Goal: Task Accomplishment & Management: Manage account settings

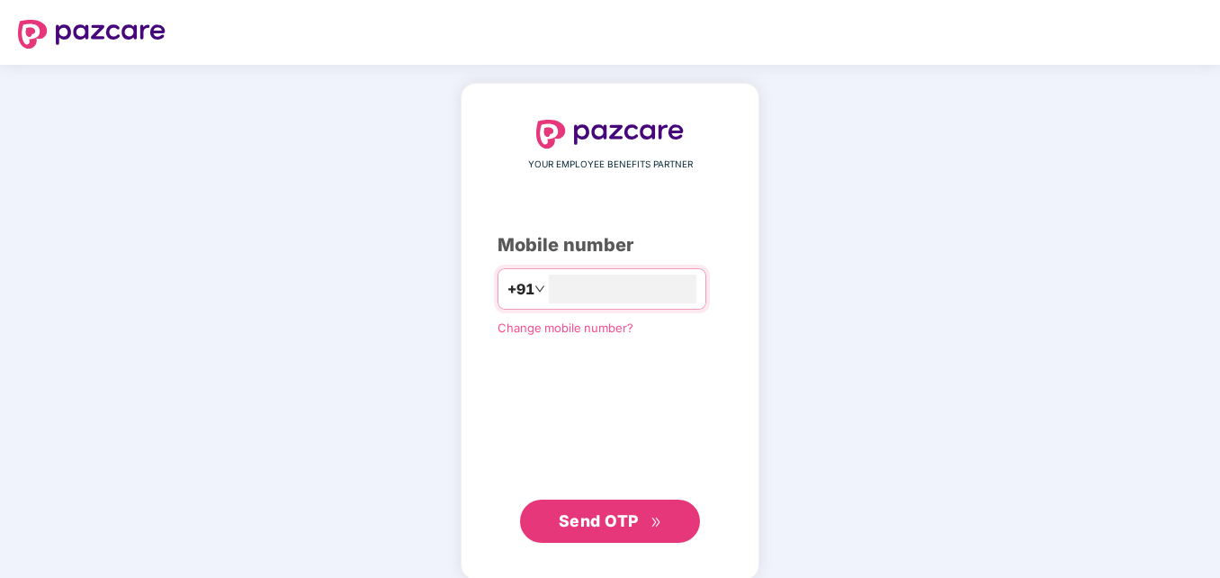
type input "**********"
drag, startPoint x: 1068, startPoint y: 395, endPoint x: 1039, endPoint y: 422, distance: 40.1
click at [1067, 395] on div "**********" at bounding box center [610, 331] width 1220 height 533
click at [593, 517] on span "Send OTP" at bounding box center [599, 518] width 80 height 19
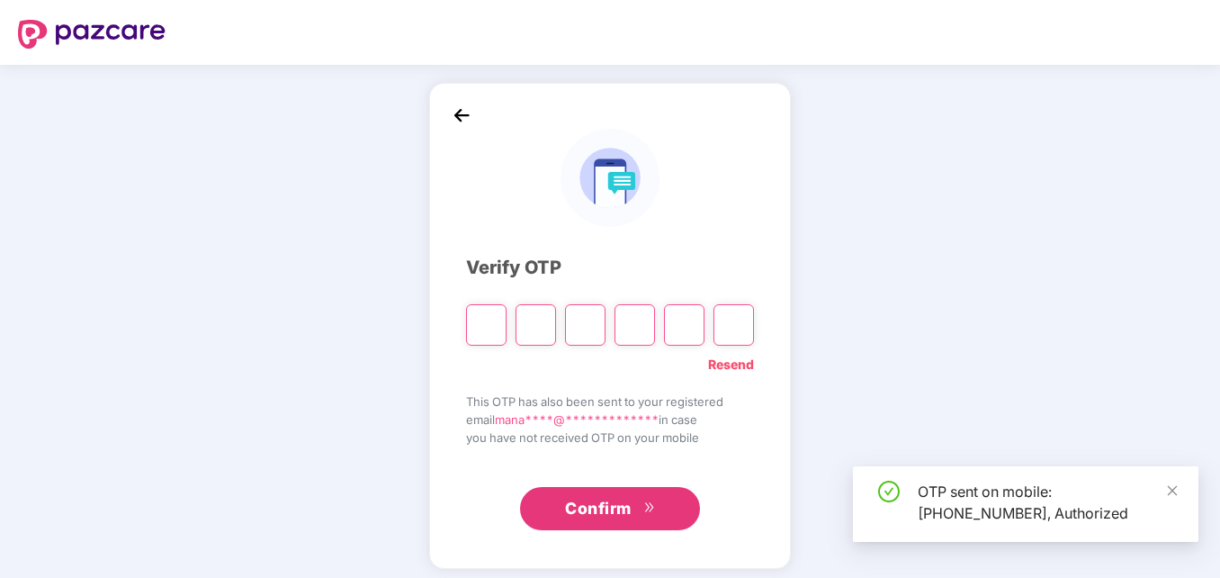
click at [478, 331] on input "Please enter verification code. Digit 1" at bounding box center [486, 324] width 40 height 41
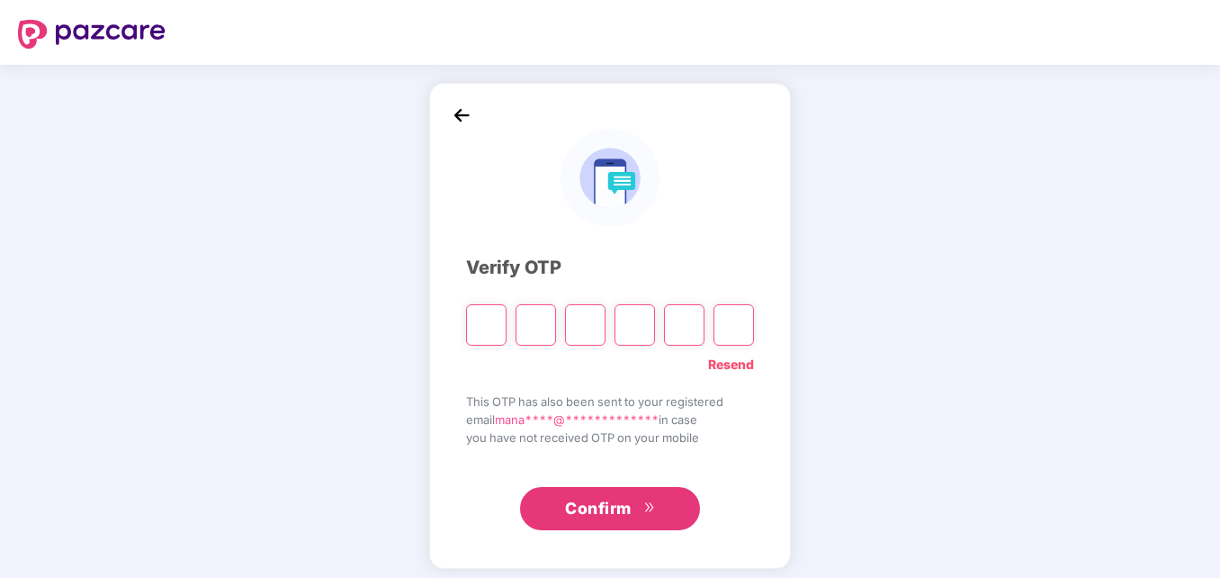
type input "*"
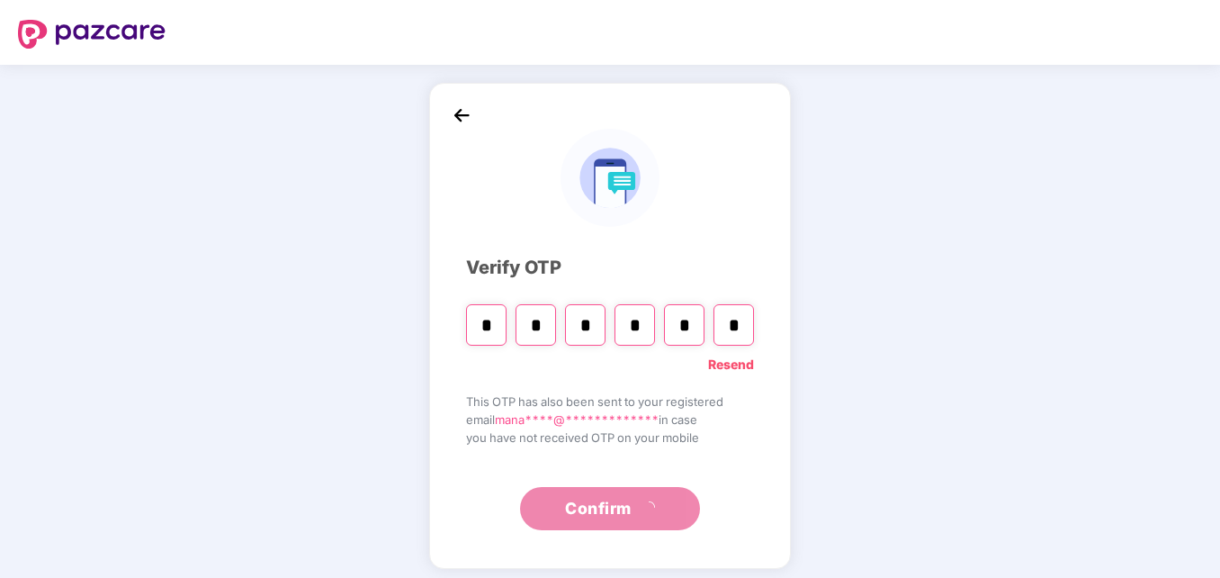
type input "*"
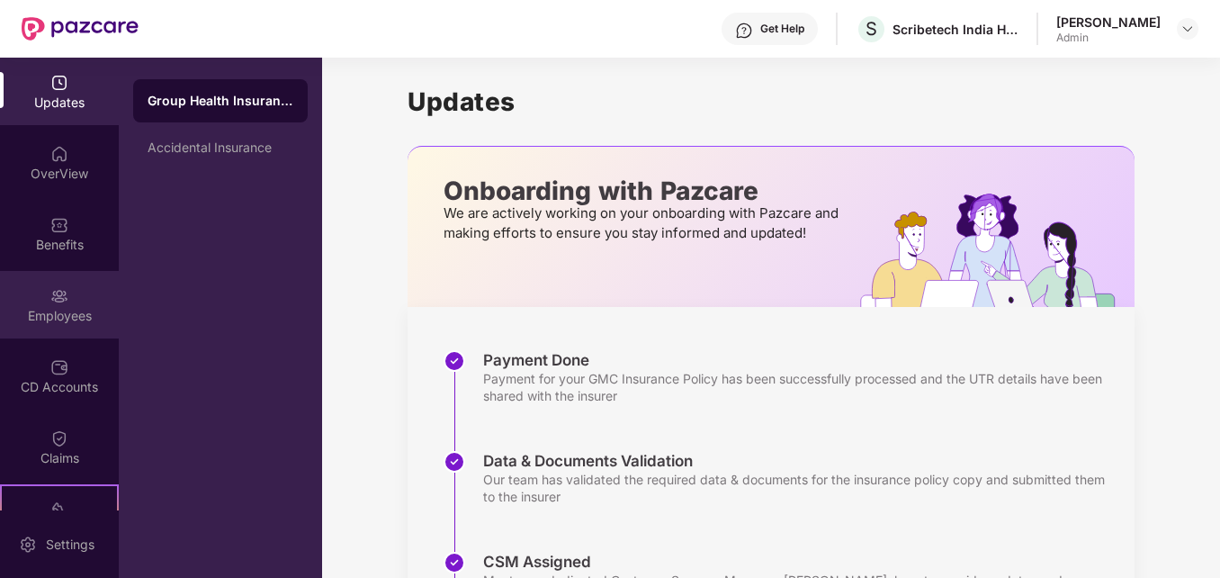
click at [58, 307] on div "Employees" at bounding box center [59, 316] width 119 height 18
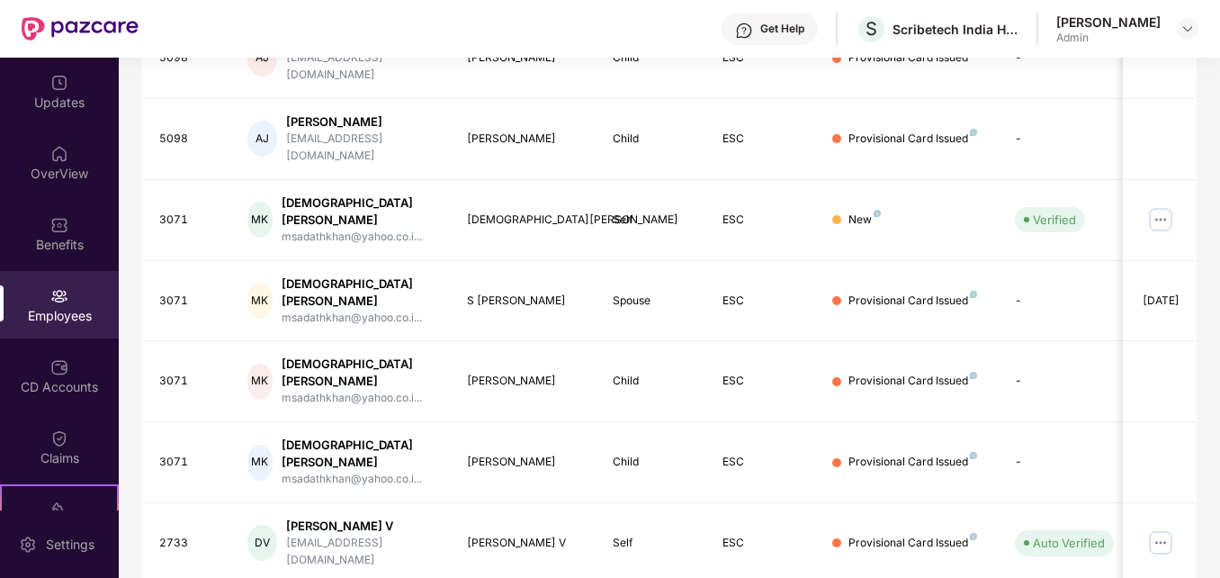
scroll to position [528, 0]
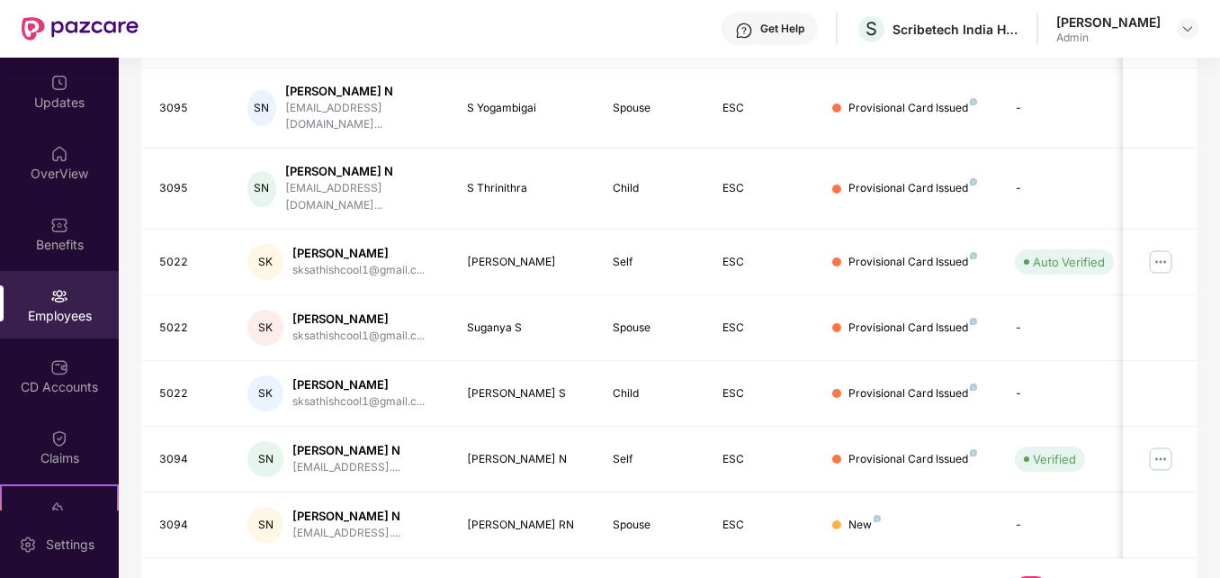
click at [1059, 576] on link "4" at bounding box center [1060, 589] width 29 height 27
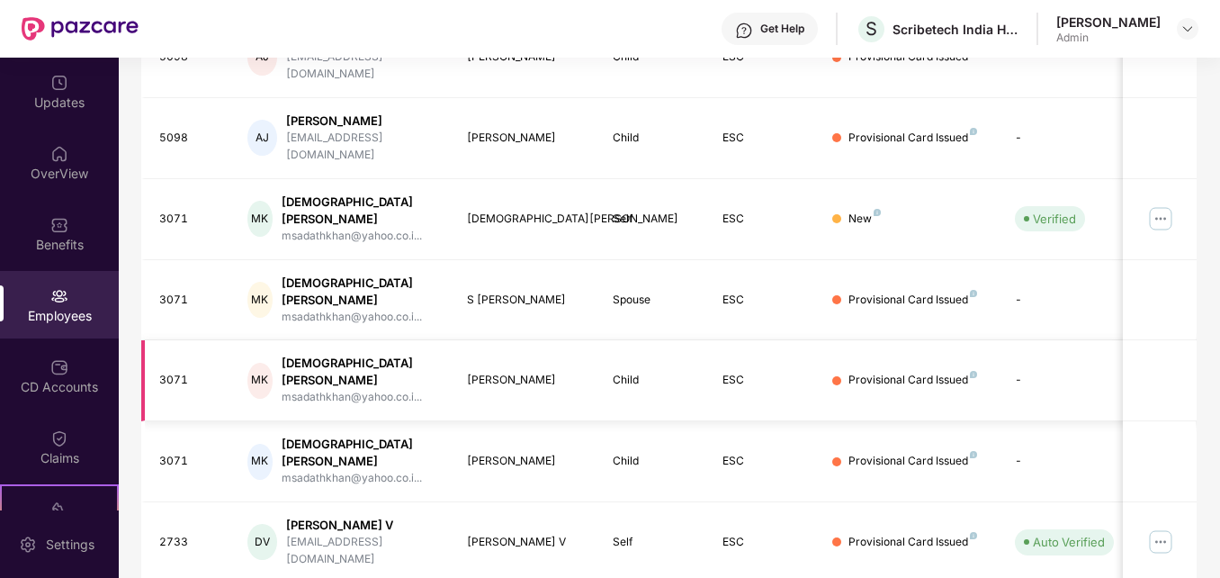
scroll to position [0, 0]
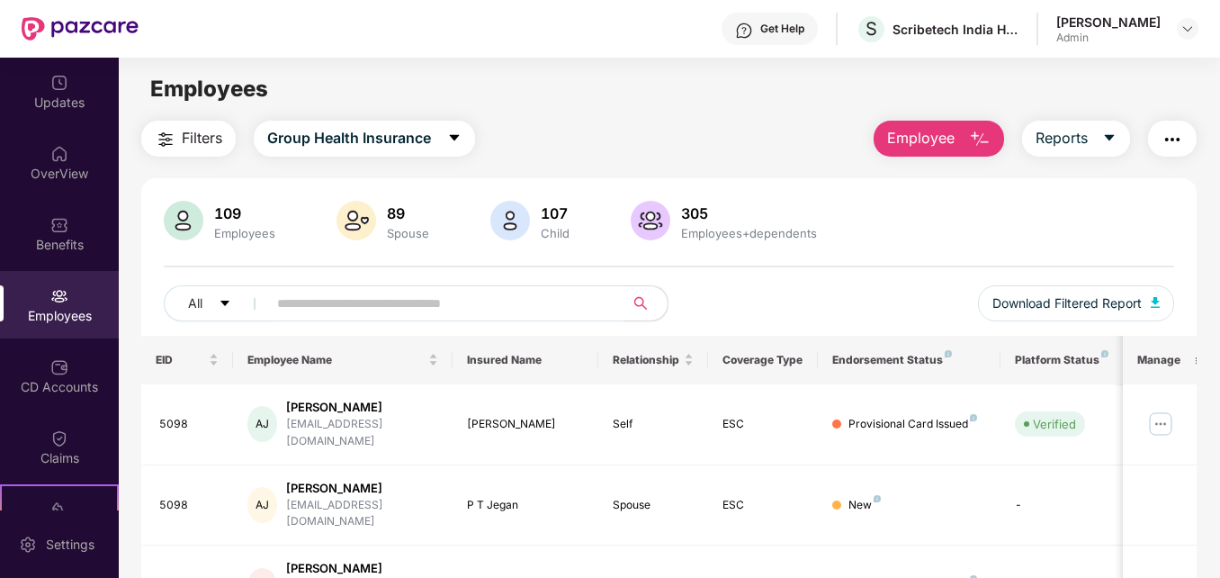
click at [963, 145] on button "Employee" at bounding box center [939, 139] width 130 height 36
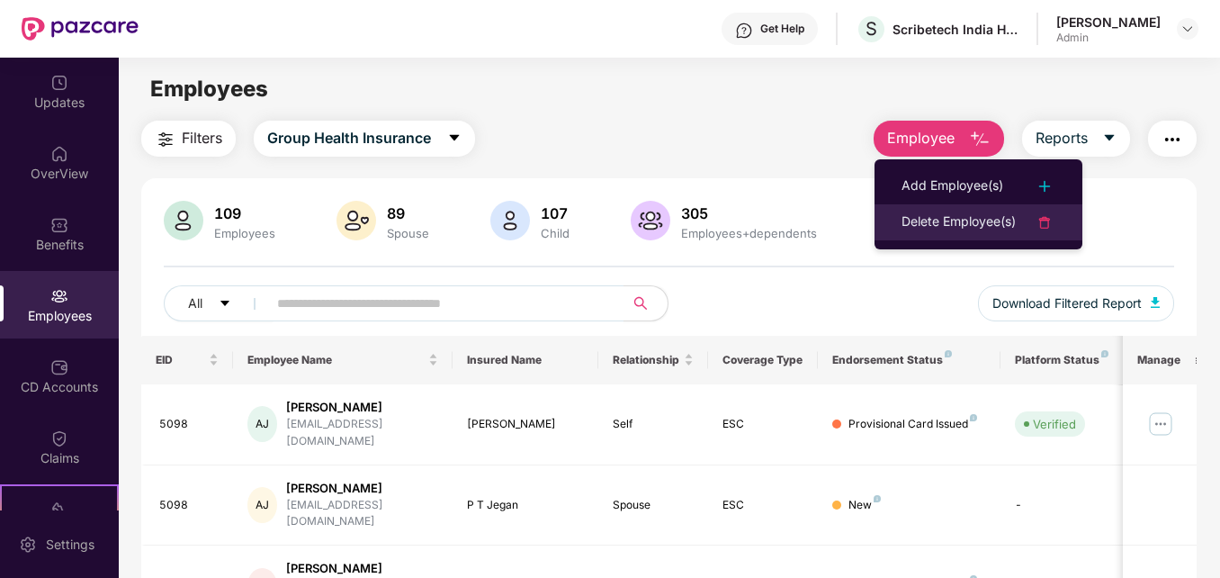
click at [957, 219] on div "Delete Employee(s)" at bounding box center [959, 222] width 114 height 22
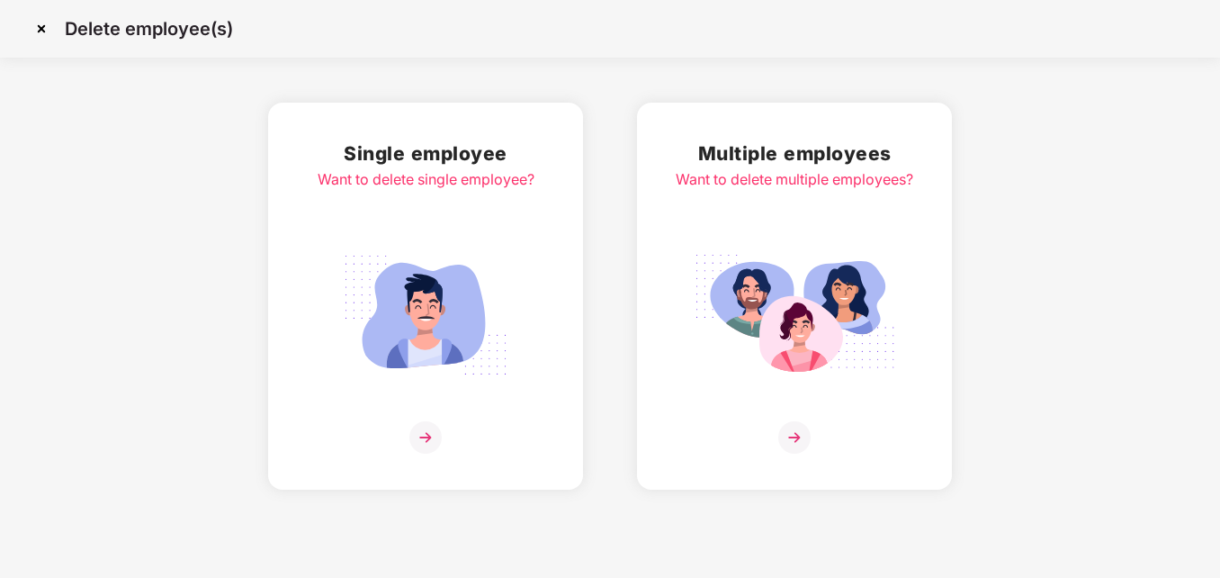
click at [785, 442] on img at bounding box center [794, 437] width 32 height 32
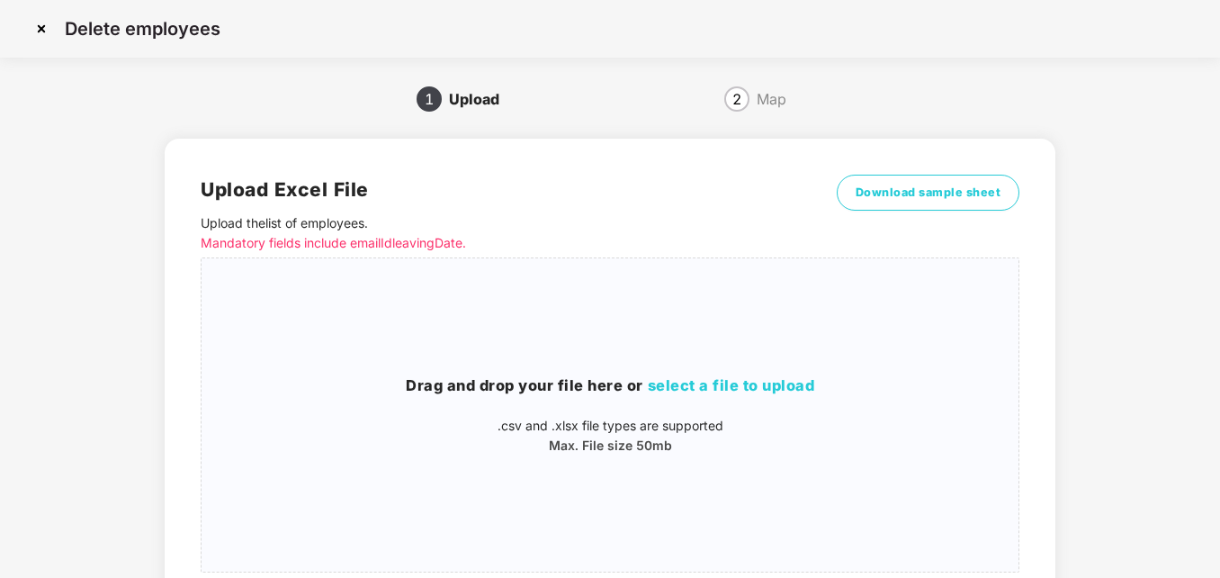
click at [43, 32] on img at bounding box center [41, 28] width 29 height 29
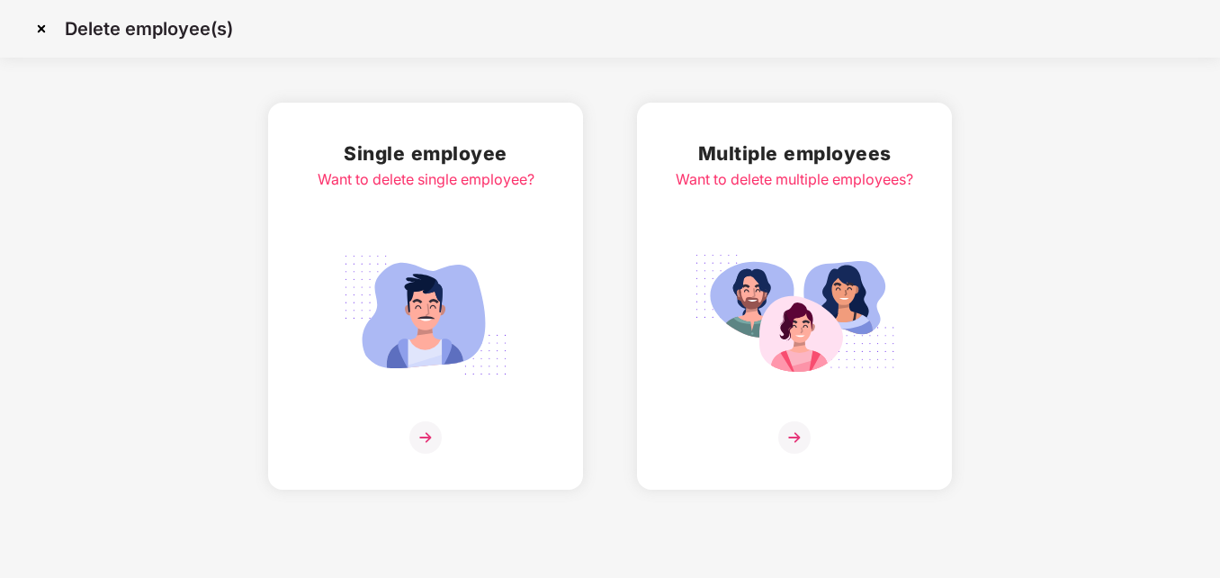
click at [417, 438] on img at bounding box center [425, 437] width 32 height 32
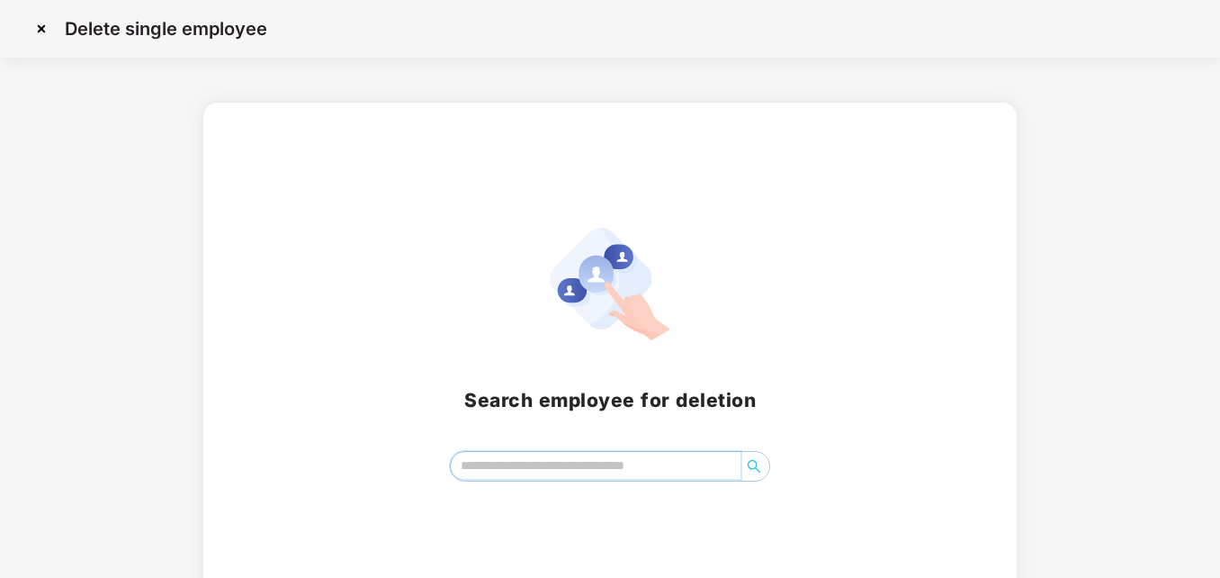
click at [541, 468] on input "search" at bounding box center [596, 465] width 291 height 27
click at [753, 473] on icon "search" at bounding box center [754, 466] width 14 height 14
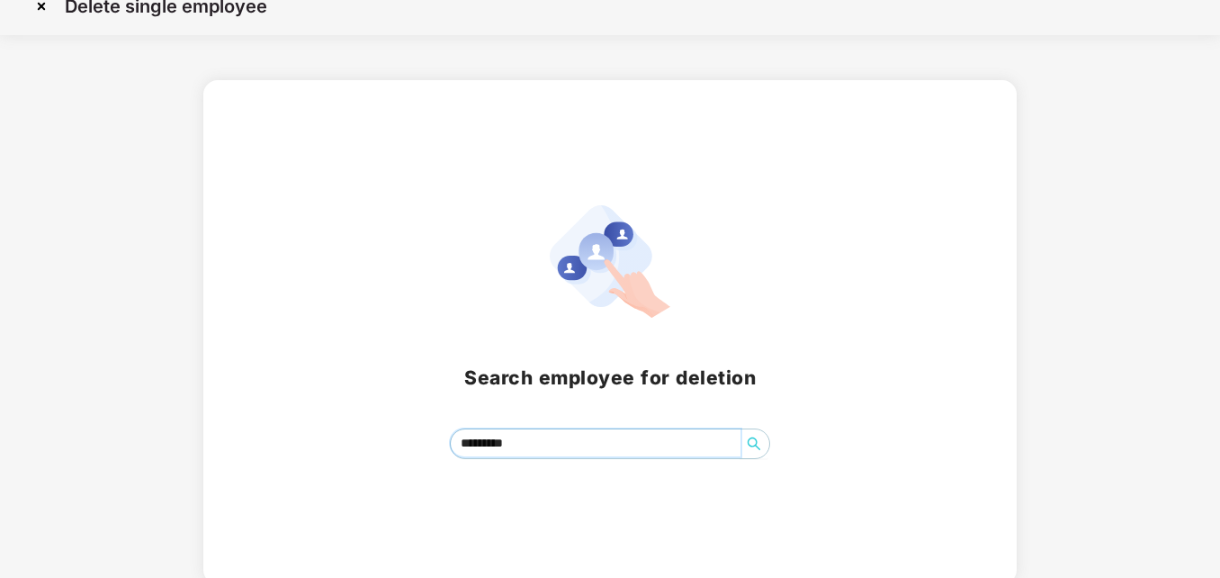
scroll to position [29, 0]
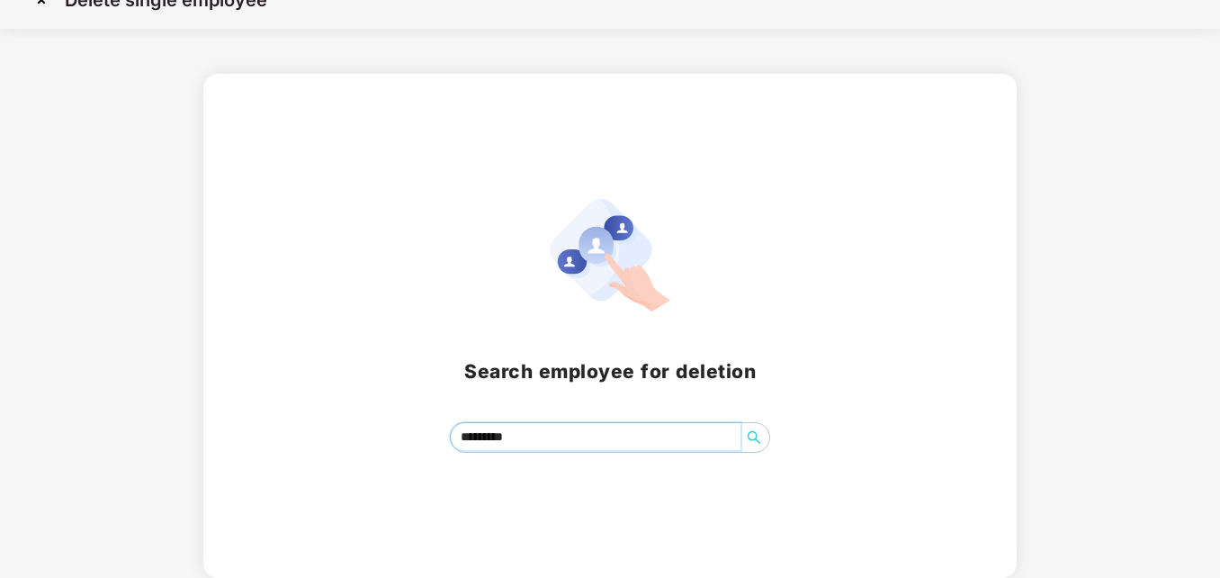
click at [549, 437] on input "*********" at bounding box center [596, 436] width 291 height 27
type input "*"
click at [504, 436] on input "search" at bounding box center [596, 436] width 291 height 27
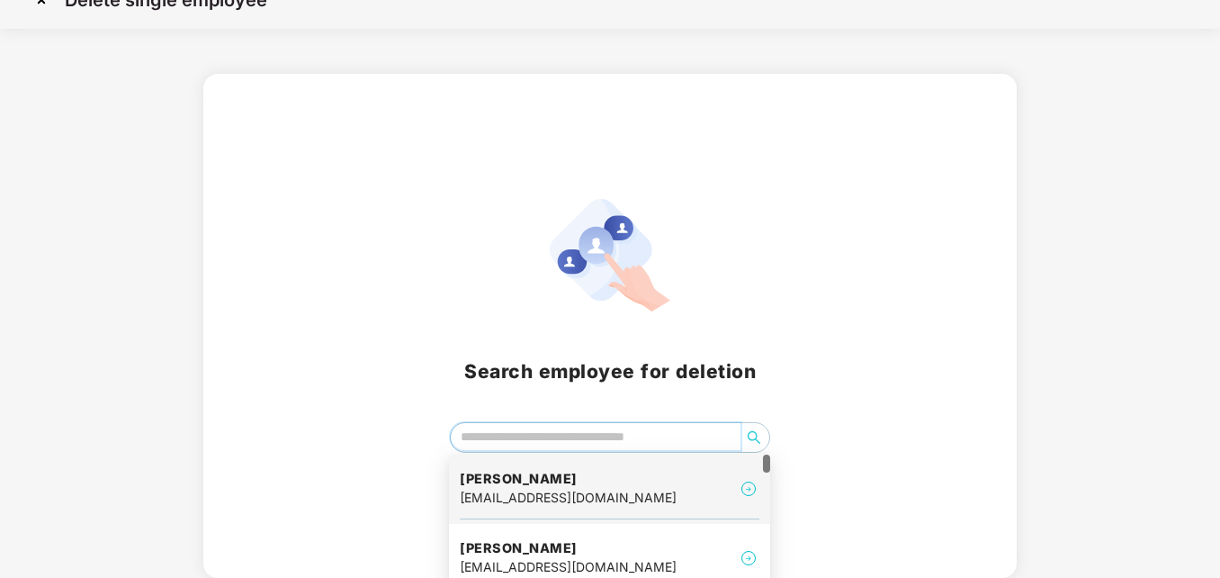
type input "*"
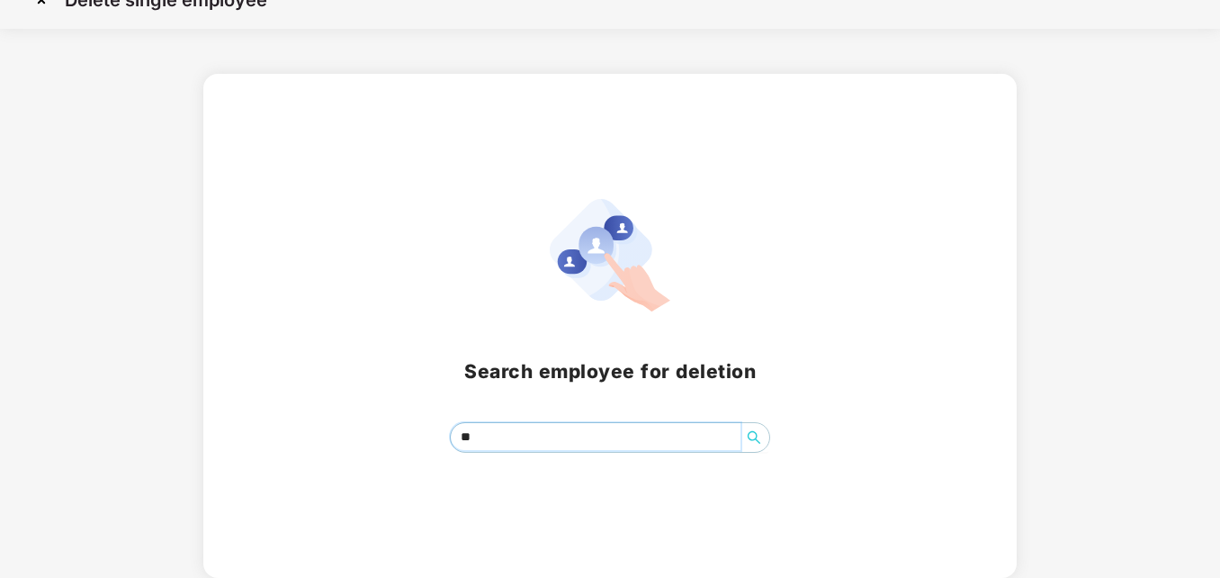
type input "*"
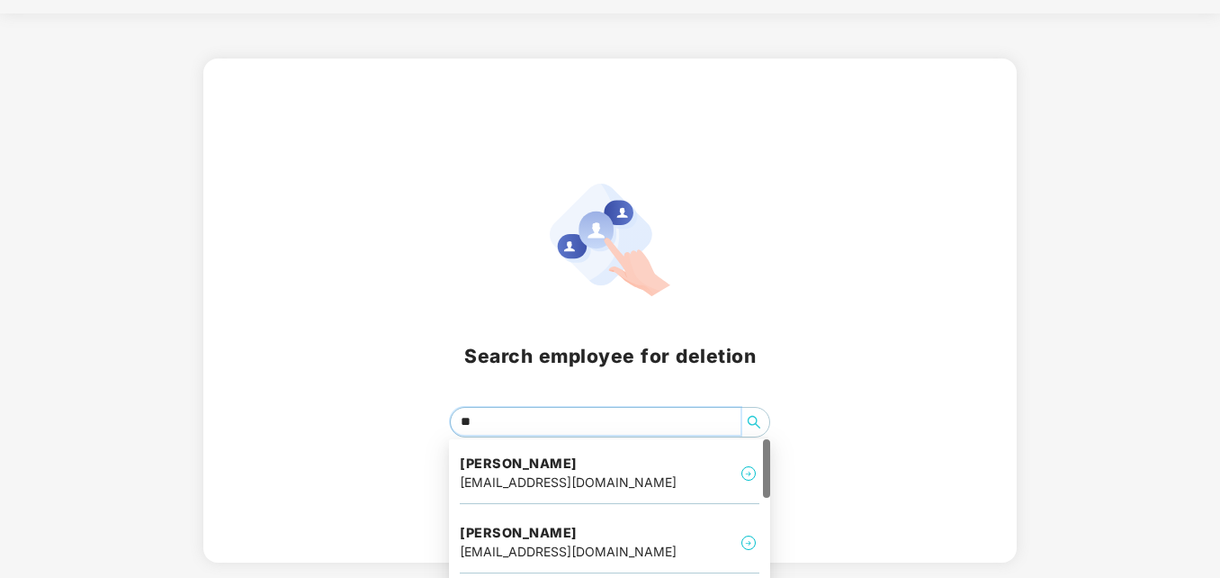
scroll to position [136, 0]
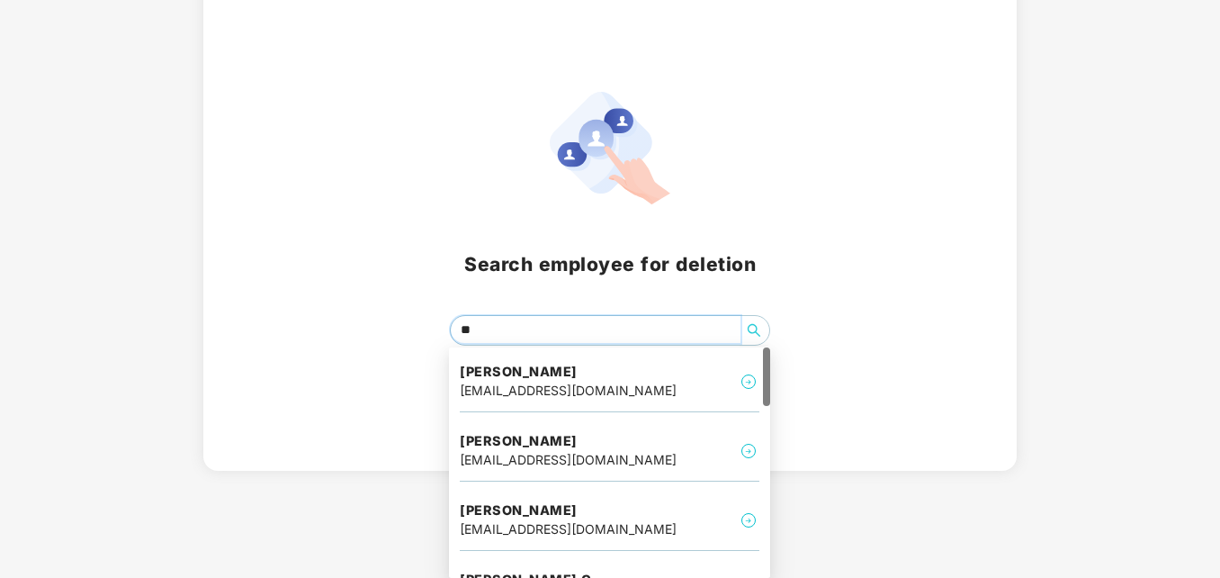
type input "*"
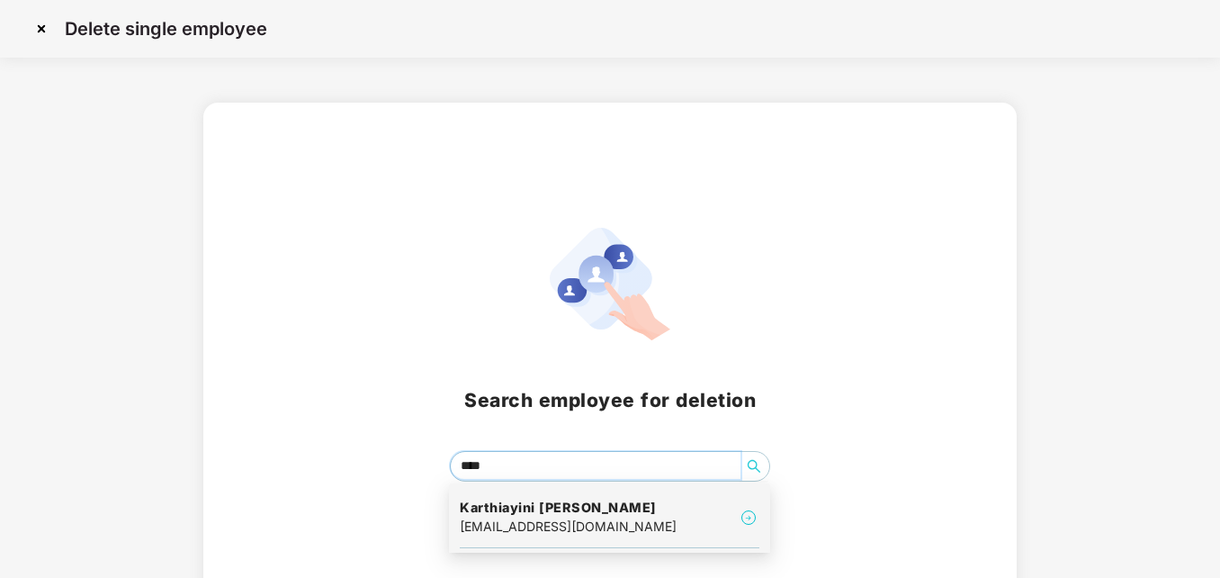
scroll to position [29, 0]
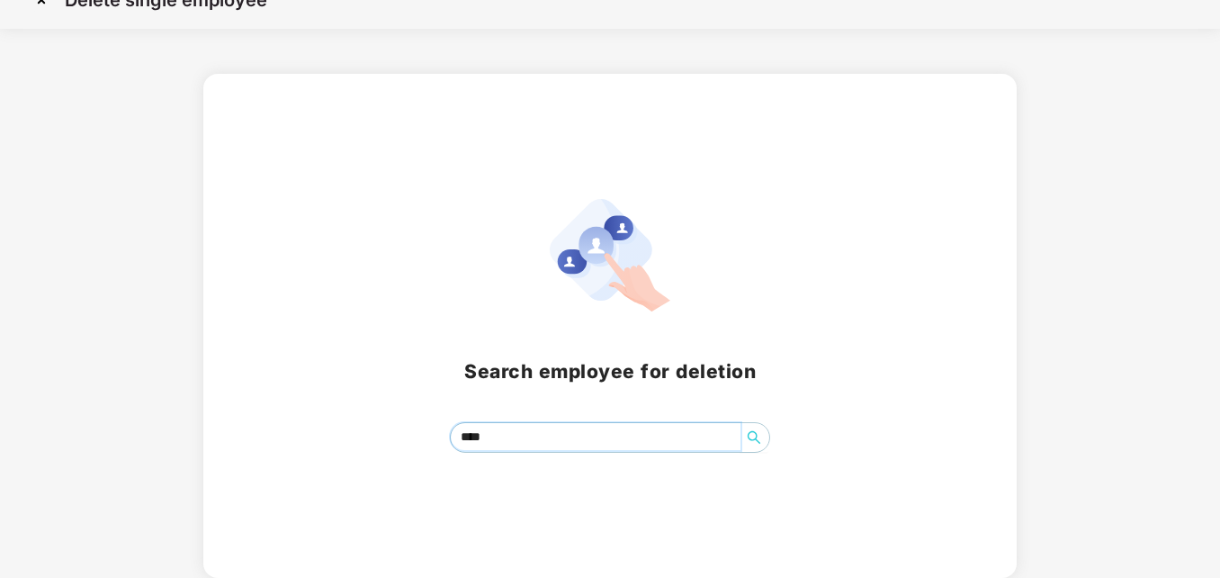
type input "*****"
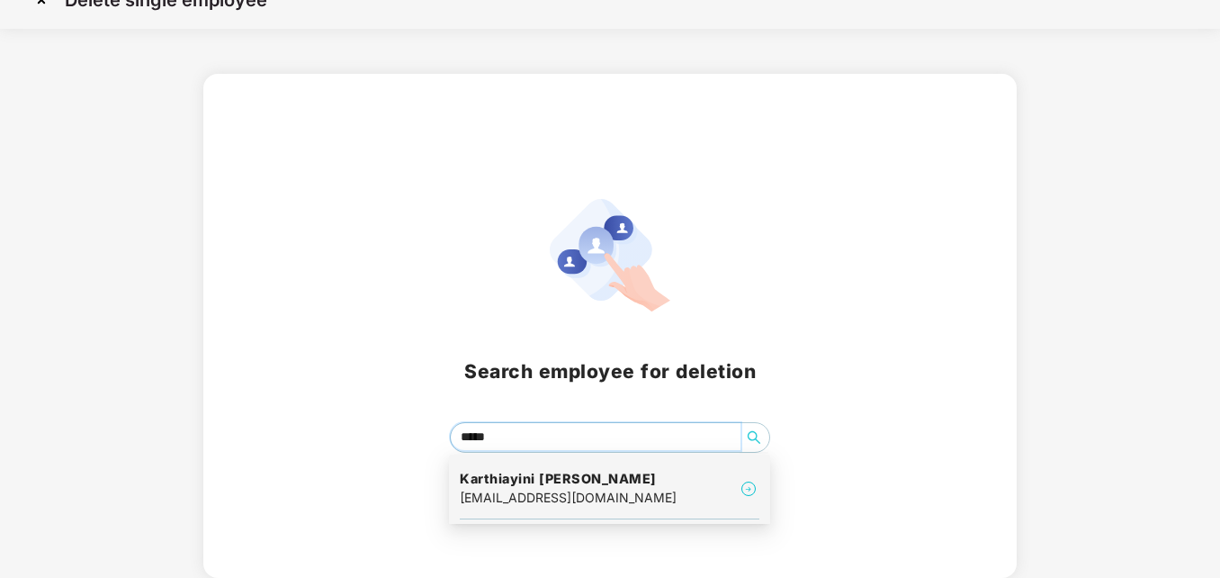
click at [747, 492] on img at bounding box center [749, 489] width 22 height 22
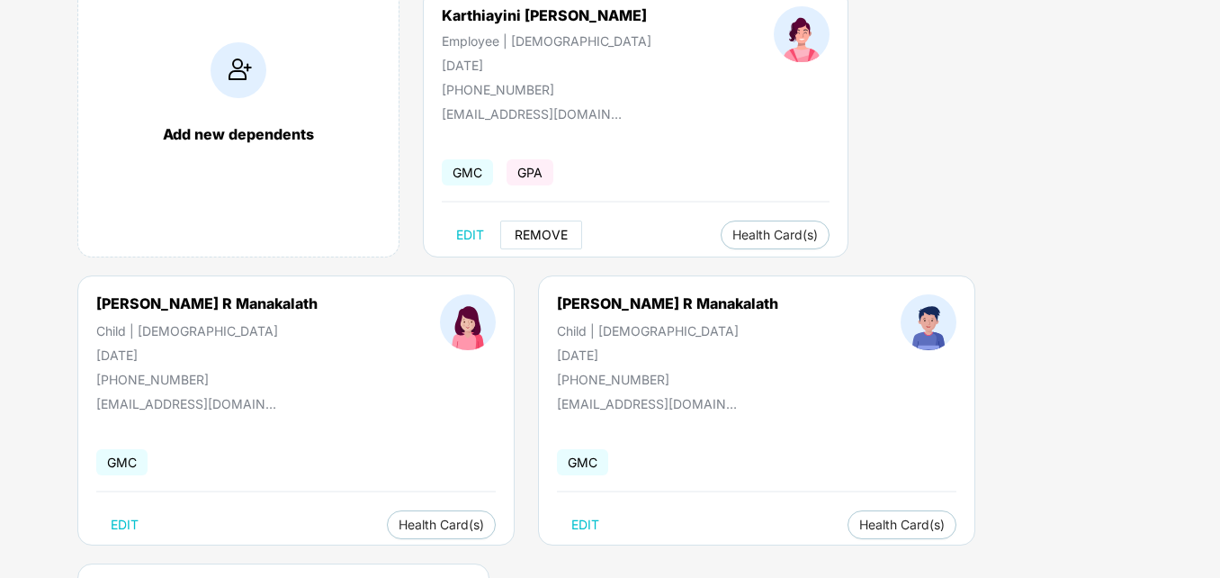
scroll to position [180, 0]
click at [553, 232] on span "REMOVE" at bounding box center [541, 233] width 53 height 14
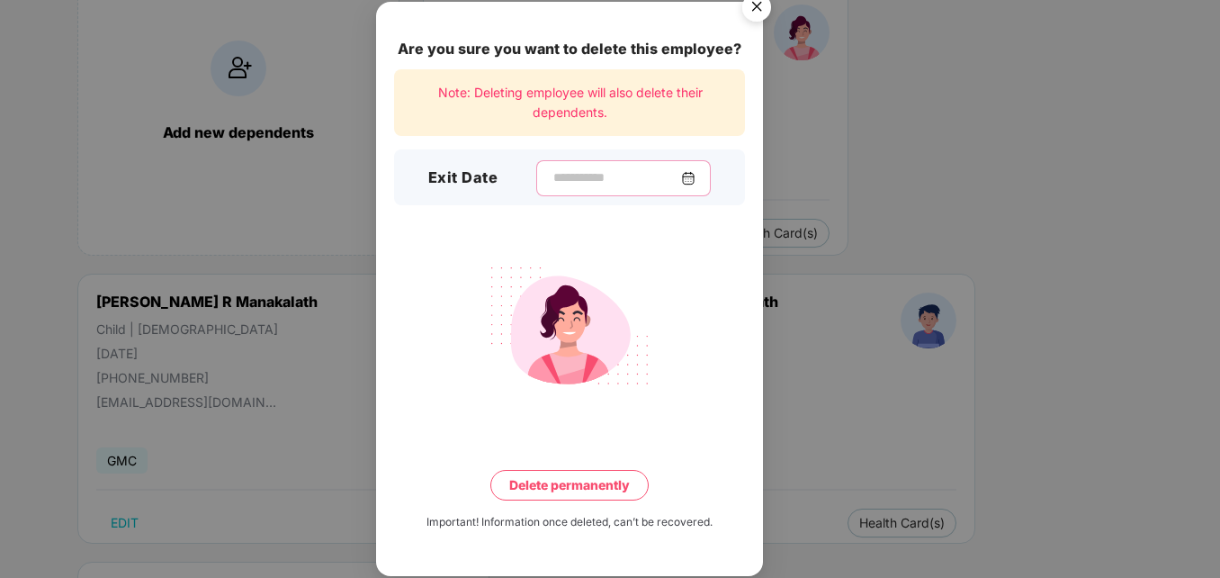
click at [591, 175] on input at bounding box center [617, 177] width 130 height 19
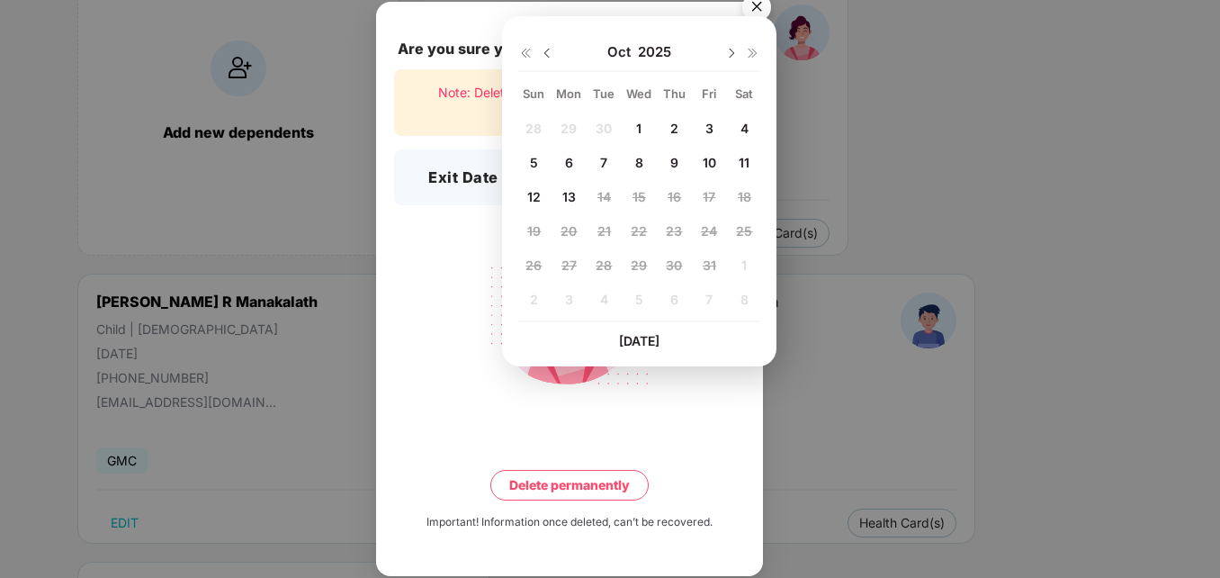
click at [547, 47] on img at bounding box center [547, 53] width 14 height 14
click at [616, 266] on div "30" at bounding box center [603, 265] width 27 height 27
type input "**********"
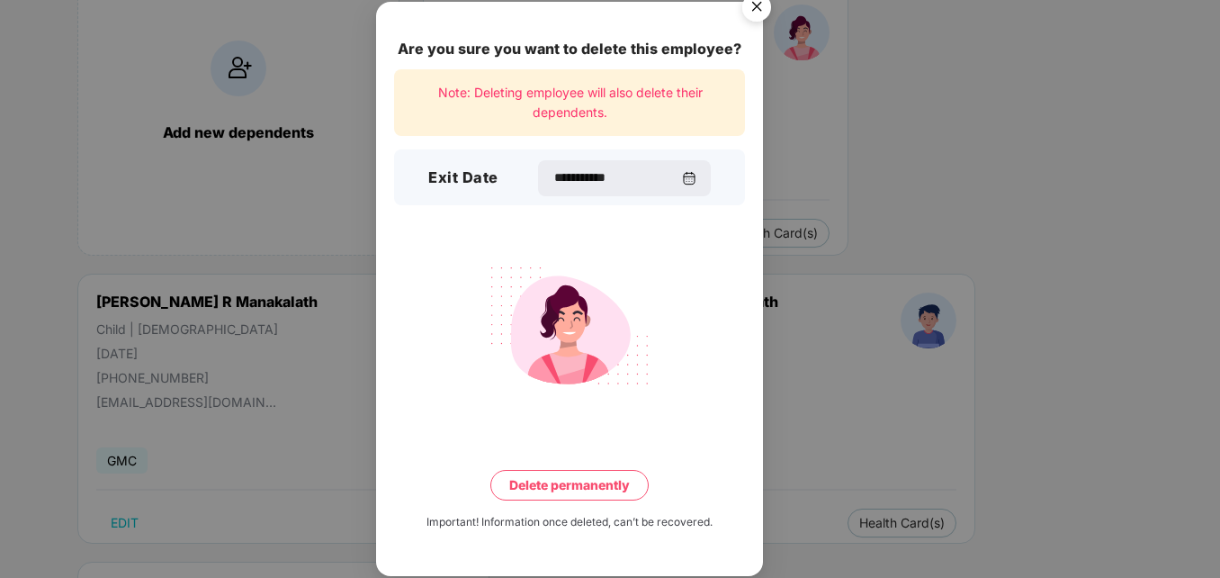
click at [583, 491] on button "Delete permanently" at bounding box center [569, 485] width 158 height 31
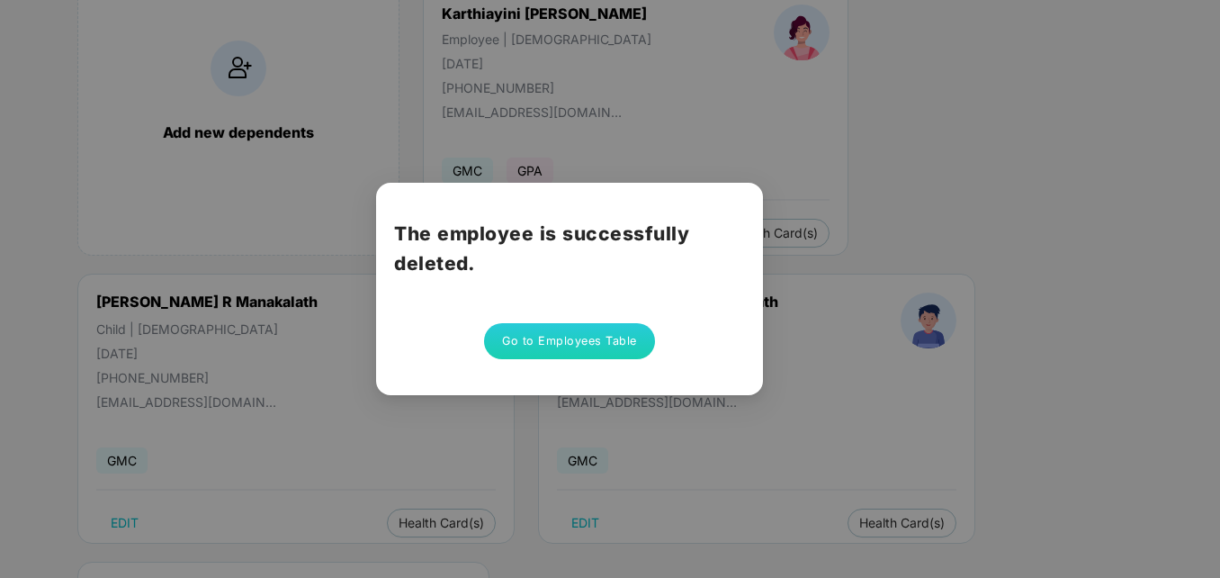
click at [523, 342] on button "Go to Employees Table" at bounding box center [569, 341] width 171 height 36
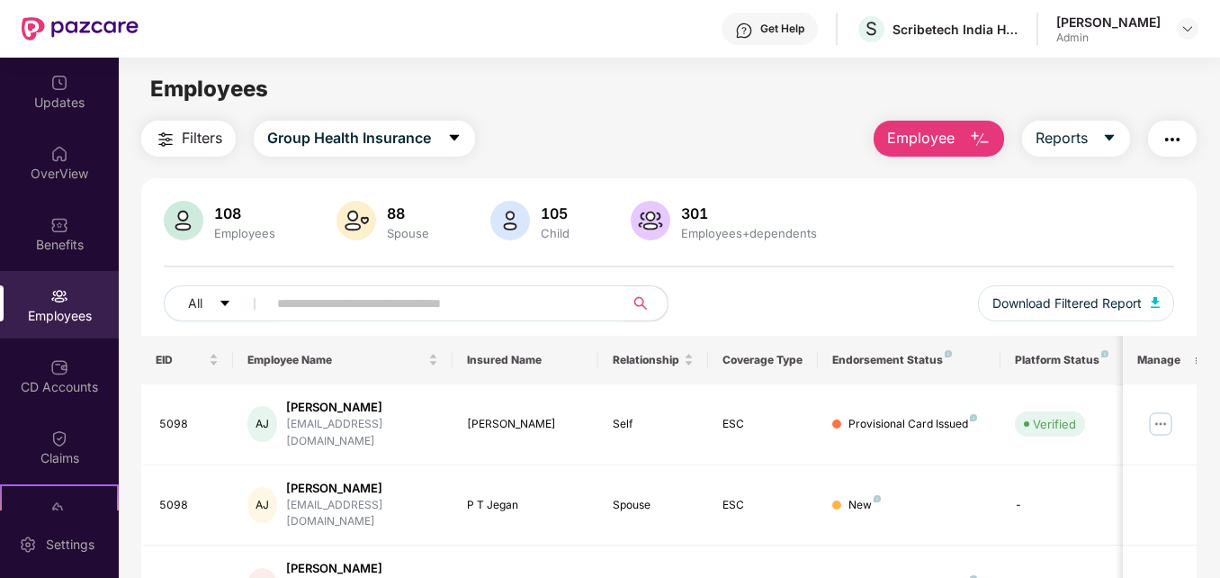
click at [405, 306] on input "text" at bounding box center [438, 303] width 322 height 27
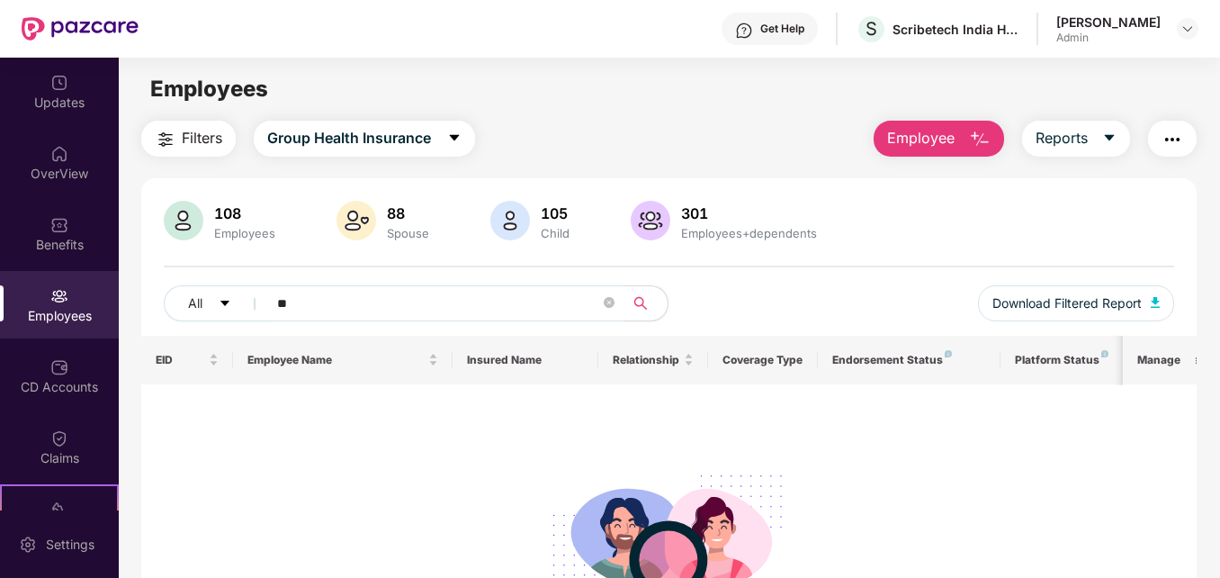
type input "*"
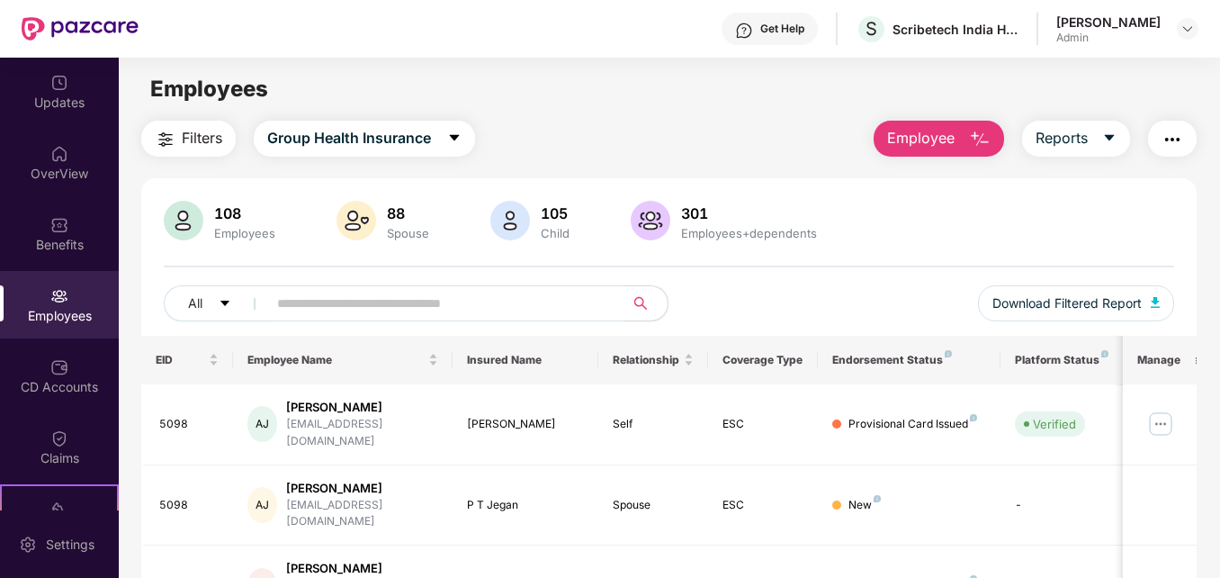
click at [977, 135] on img "button" at bounding box center [980, 140] width 22 height 22
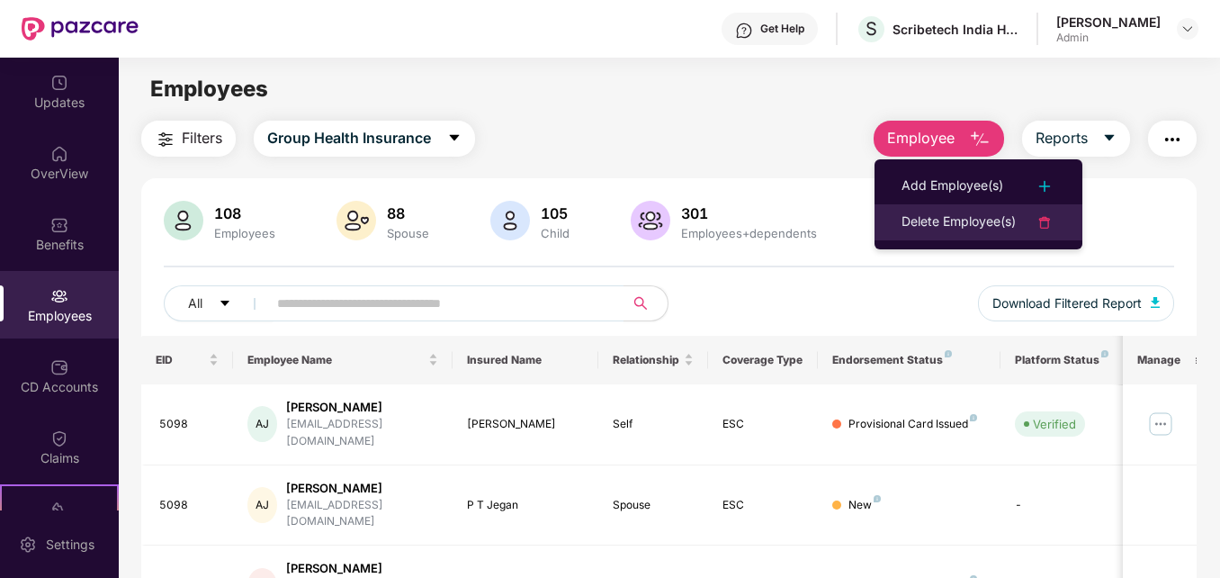
click at [972, 217] on div "Delete Employee(s)" at bounding box center [959, 222] width 114 height 22
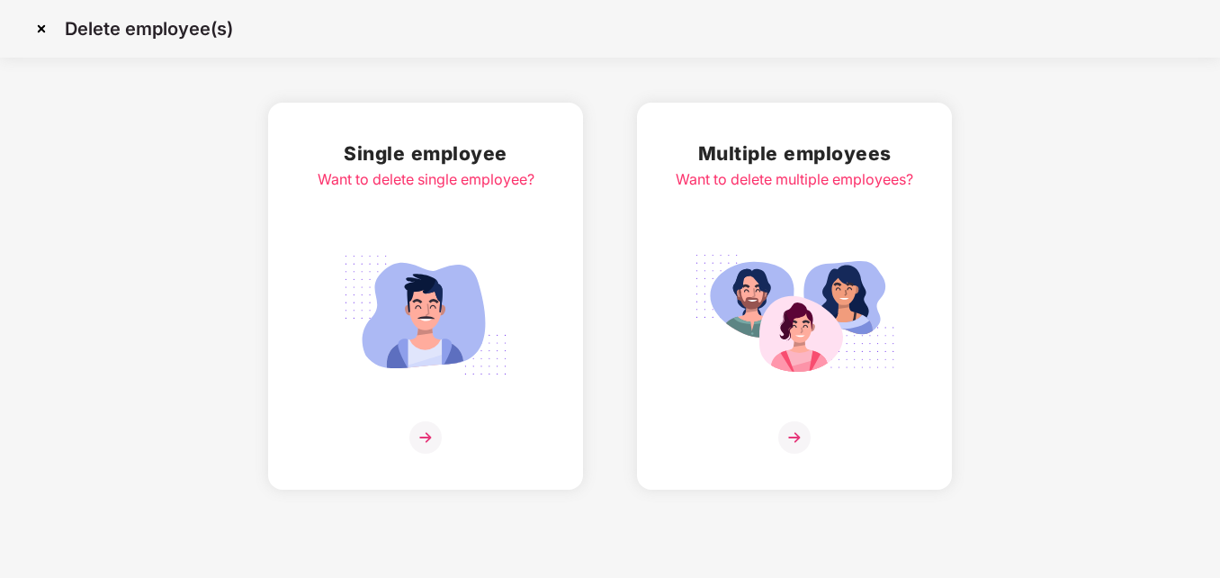
click at [438, 438] on img at bounding box center [425, 437] width 32 height 32
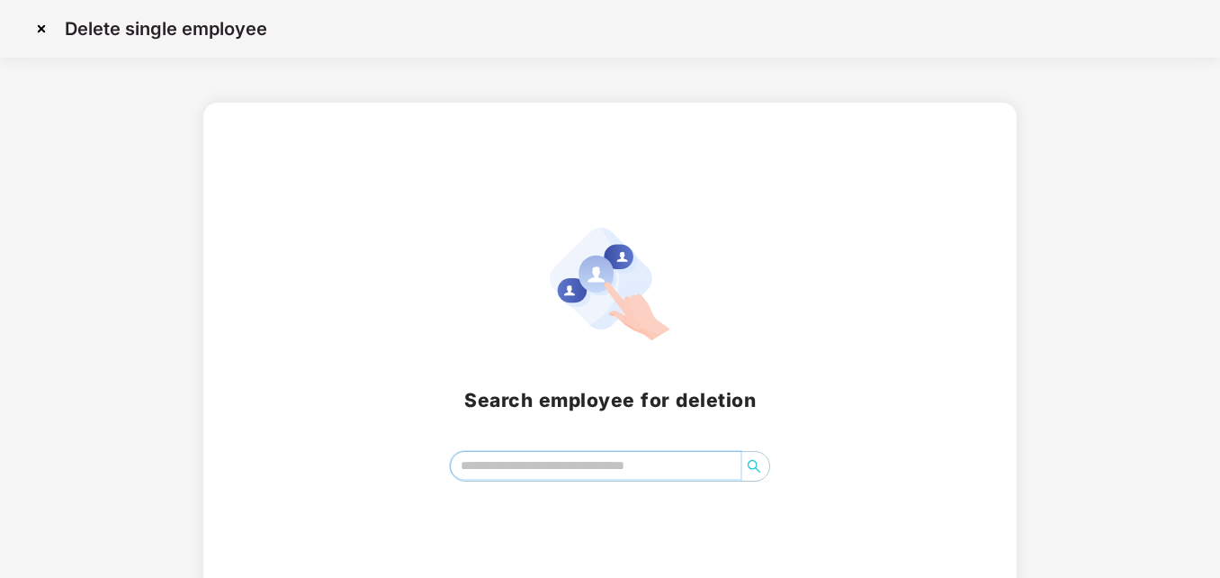
click at [528, 470] on input "search" at bounding box center [596, 465] width 291 height 27
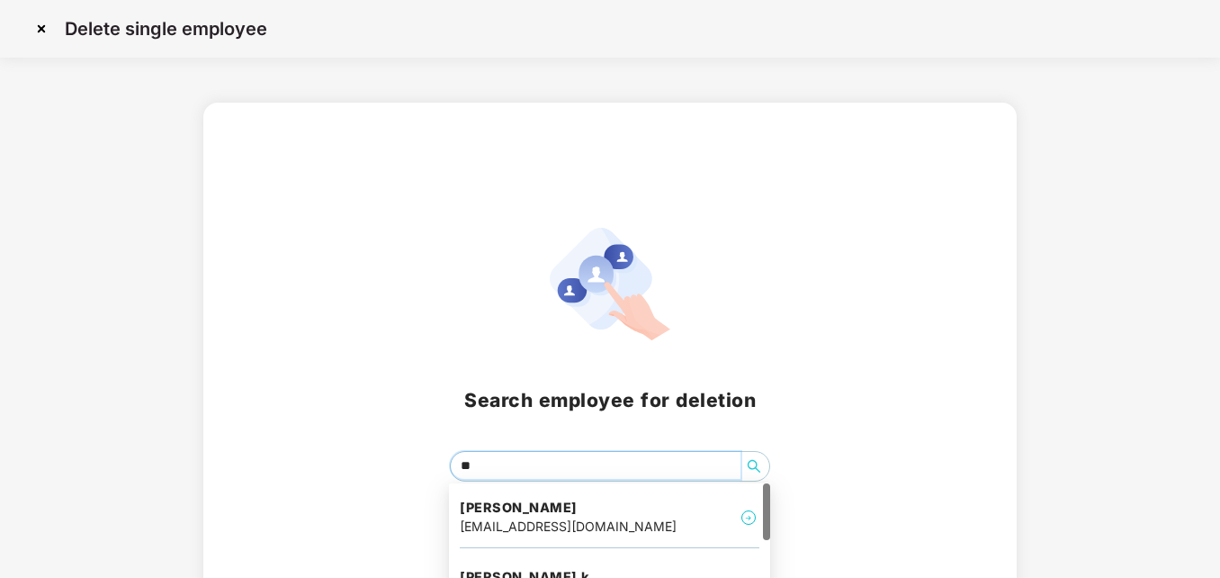
type input "*"
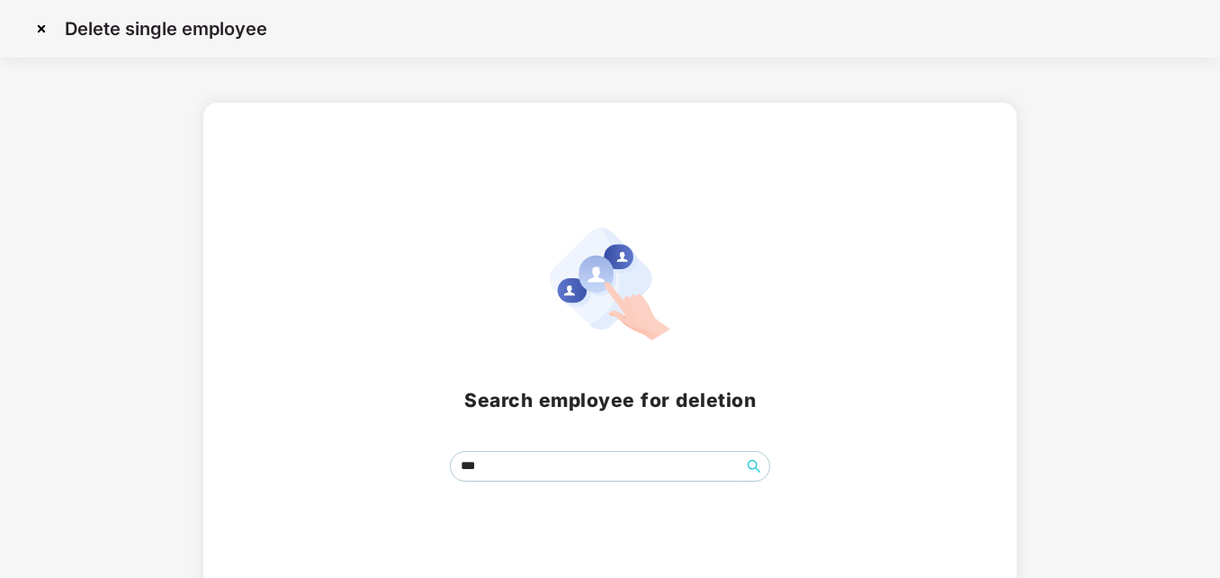
click at [850, 381] on div "Search employee for deletion ***" at bounding box center [610, 355] width 770 height 254
click at [576, 462] on input "***" at bounding box center [596, 465] width 291 height 27
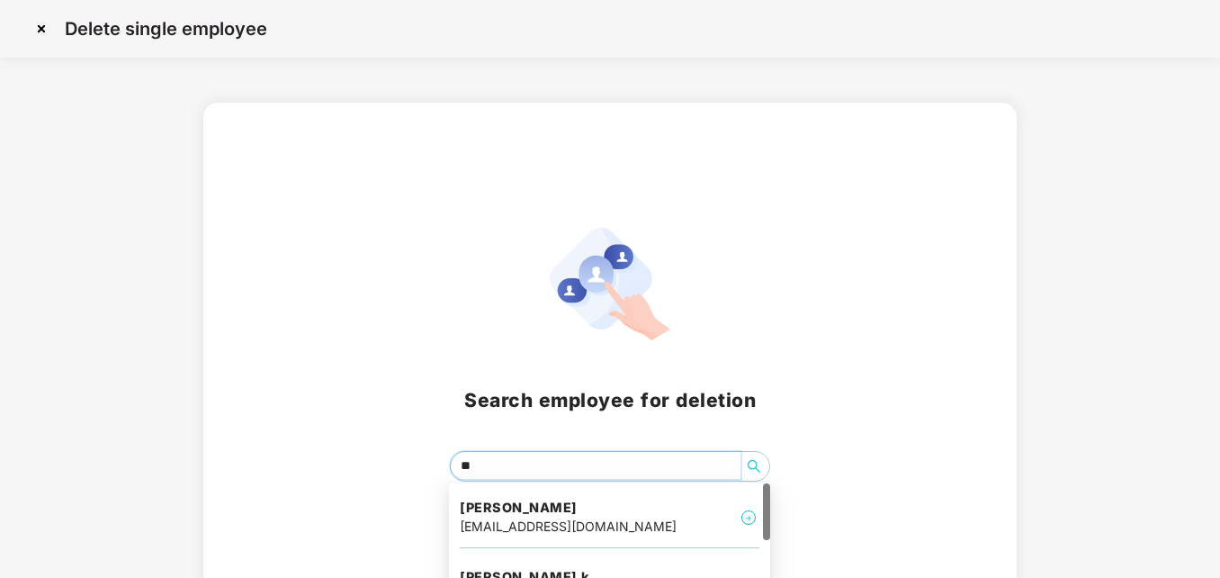
type input "*"
type input "****"
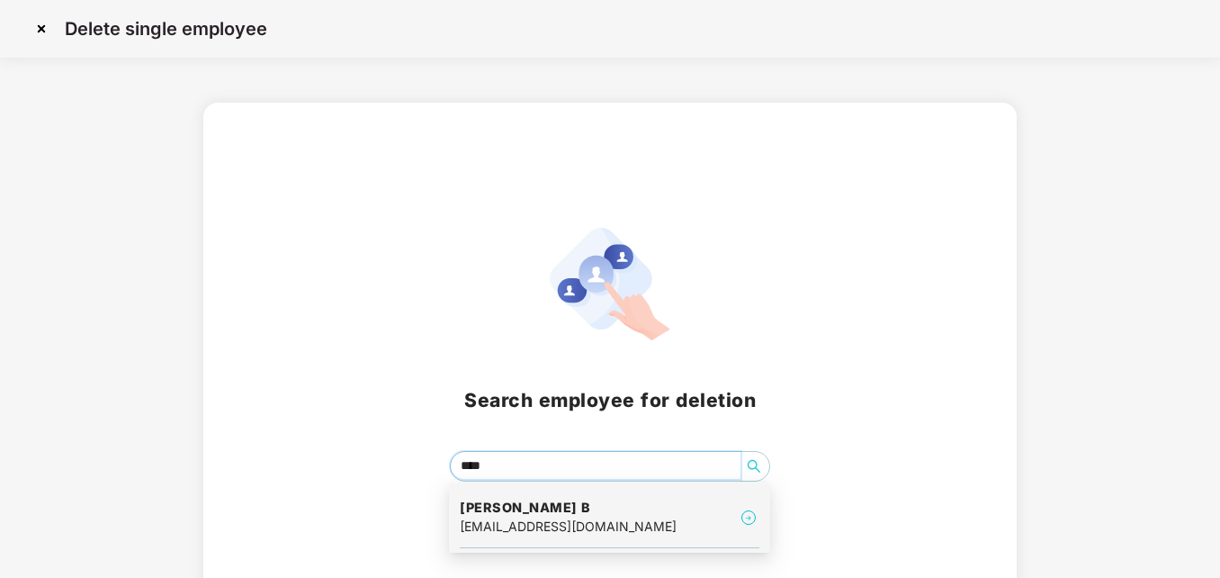
click at [749, 521] on img at bounding box center [749, 518] width 22 height 22
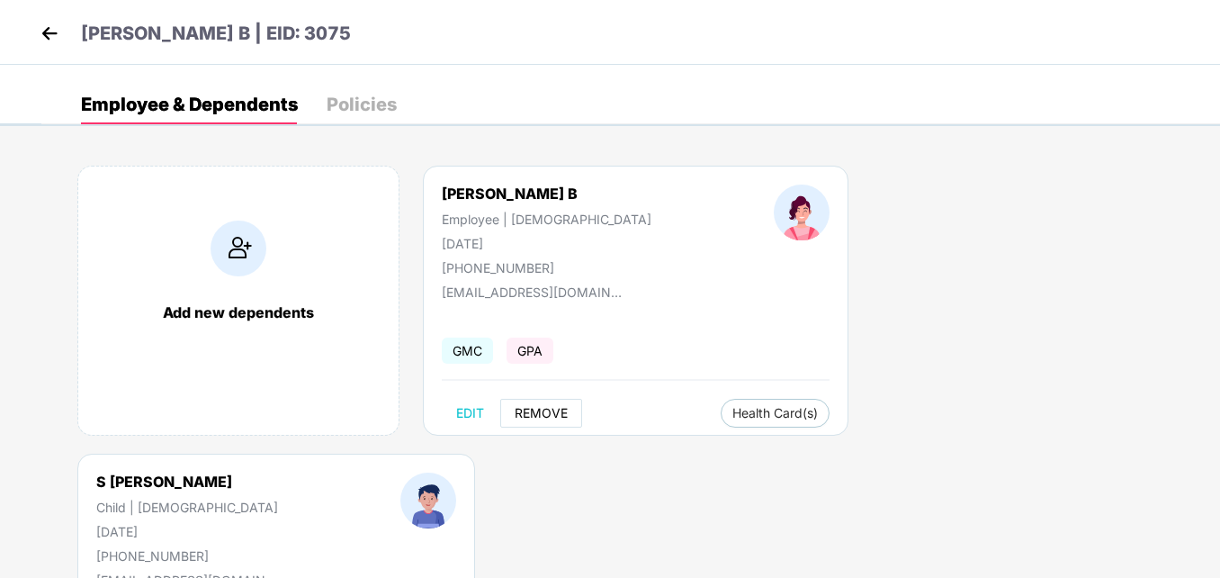
click at [545, 416] on span "REMOVE" at bounding box center [541, 413] width 53 height 14
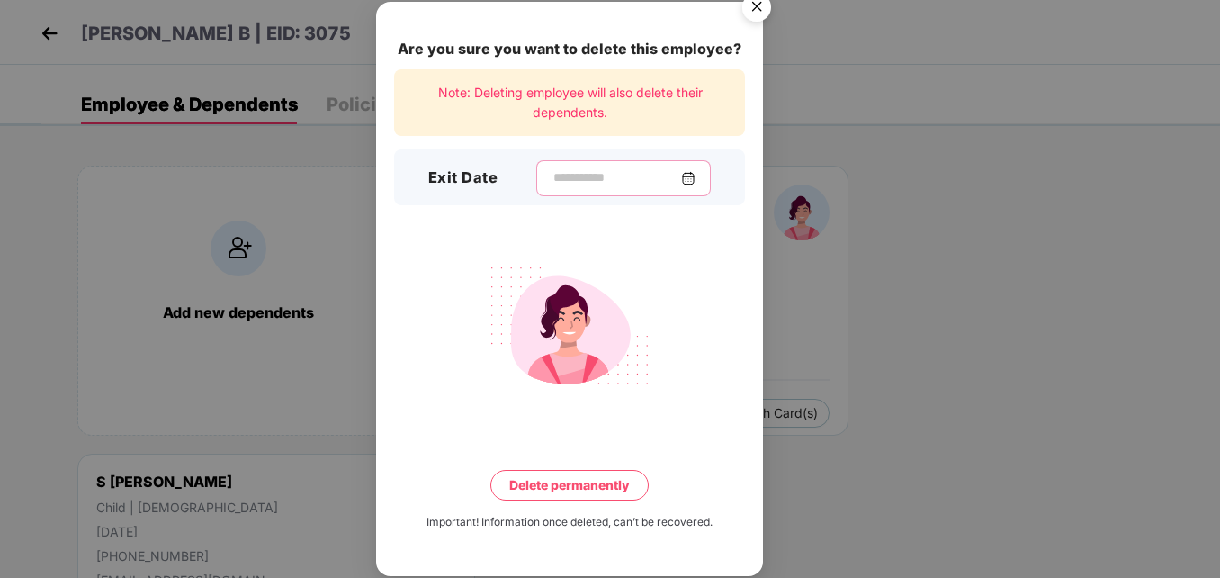
click at [599, 170] on input at bounding box center [617, 177] width 130 height 19
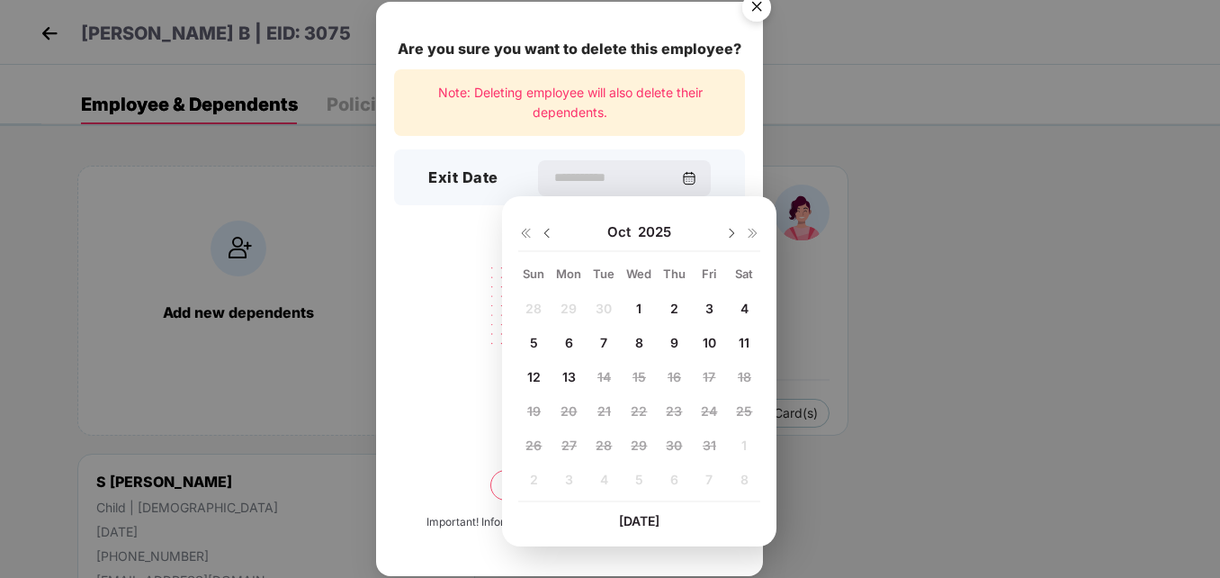
click at [550, 232] on img at bounding box center [547, 233] width 14 height 14
click at [601, 447] on span "30" at bounding box center [604, 444] width 16 height 15
type input "**********"
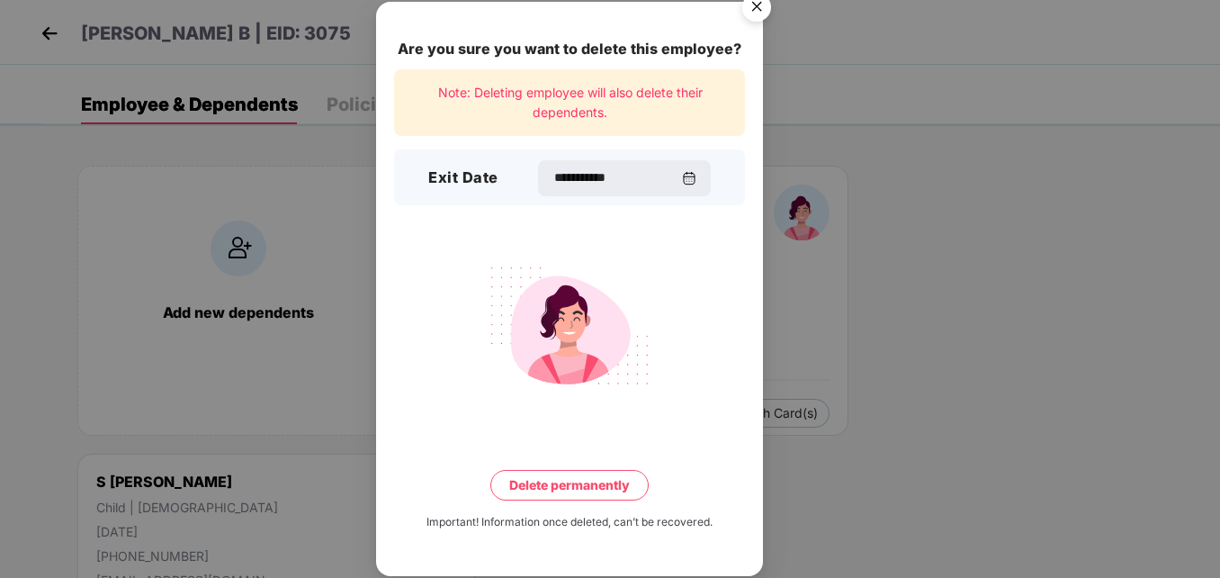
click at [562, 480] on button "Delete permanently" at bounding box center [569, 485] width 158 height 31
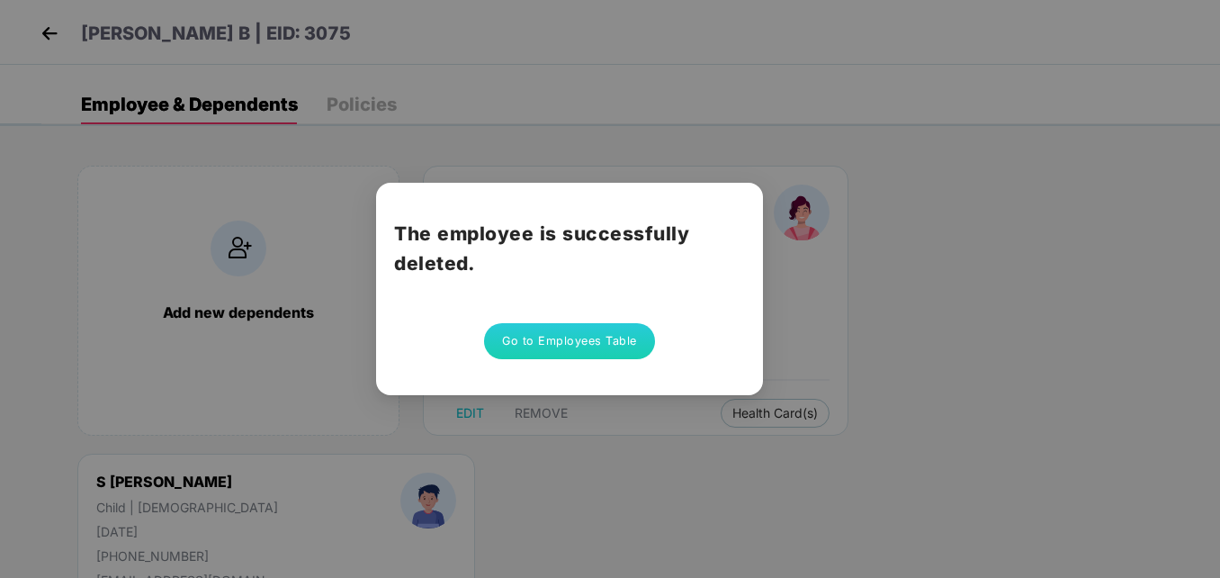
click at [540, 342] on button "Go to Employees Table" at bounding box center [569, 341] width 171 height 36
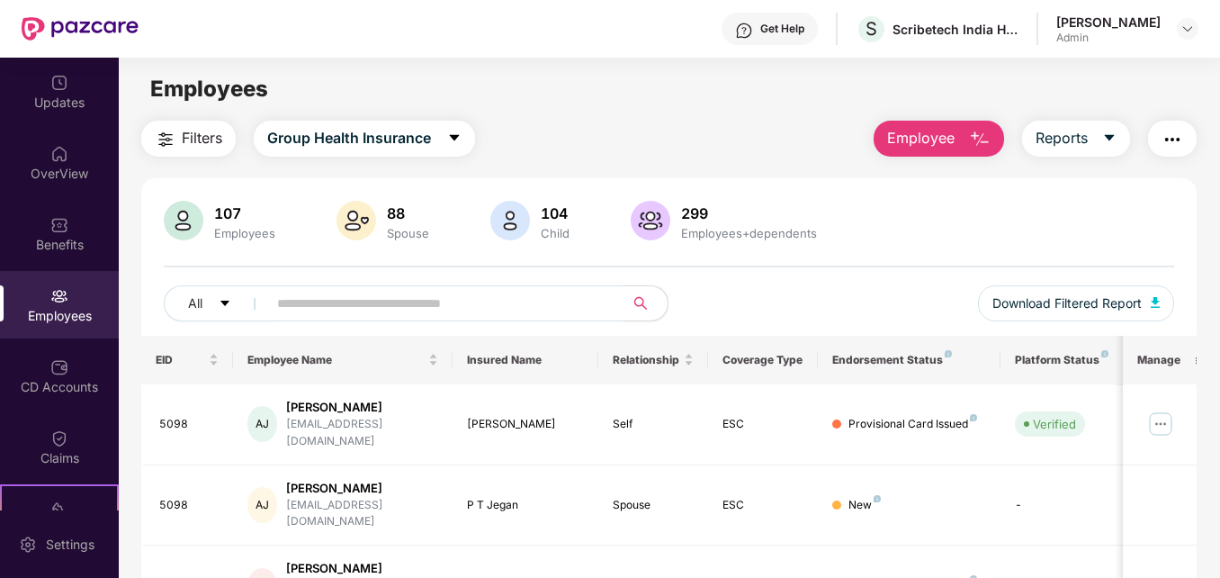
click at [972, 135] on img "button" at bounding box center [980, 140] width 22 height 22
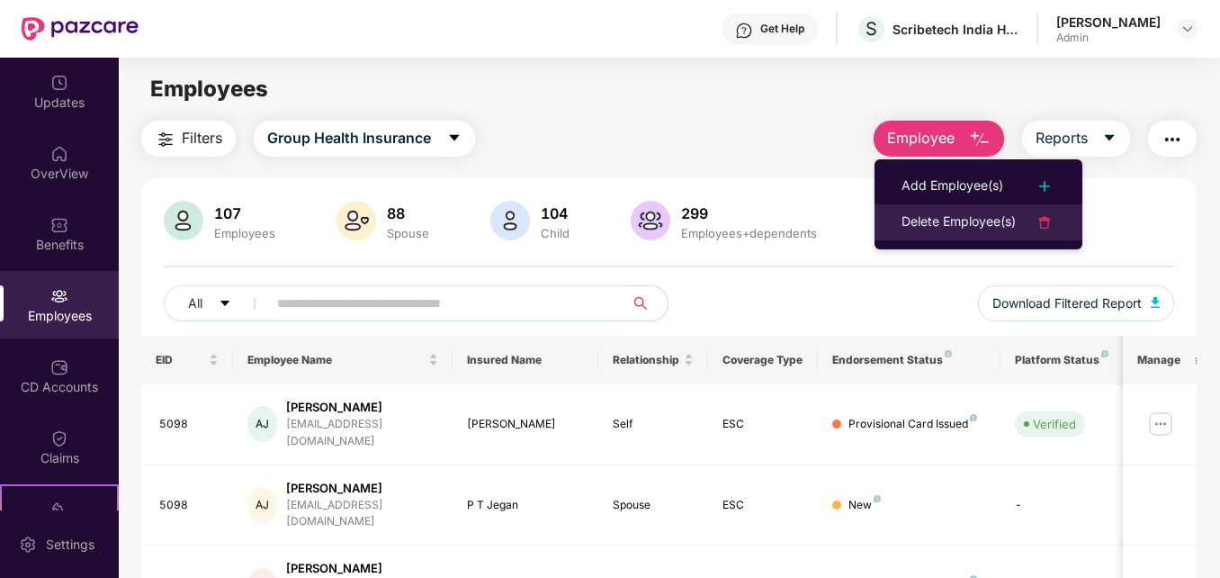
click at [980, 218] on div "Delete Employee(s)" at bounding box center [959, 222] width 114 height 22
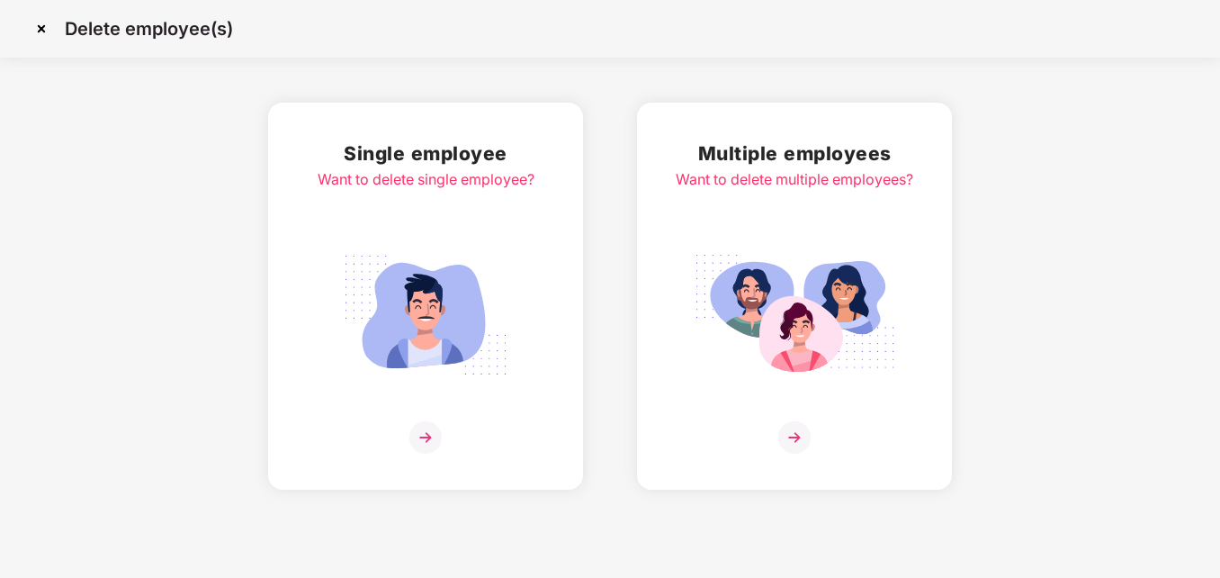
click at [426, 437] on img at bounding box center [425, 437] width 32 height 32
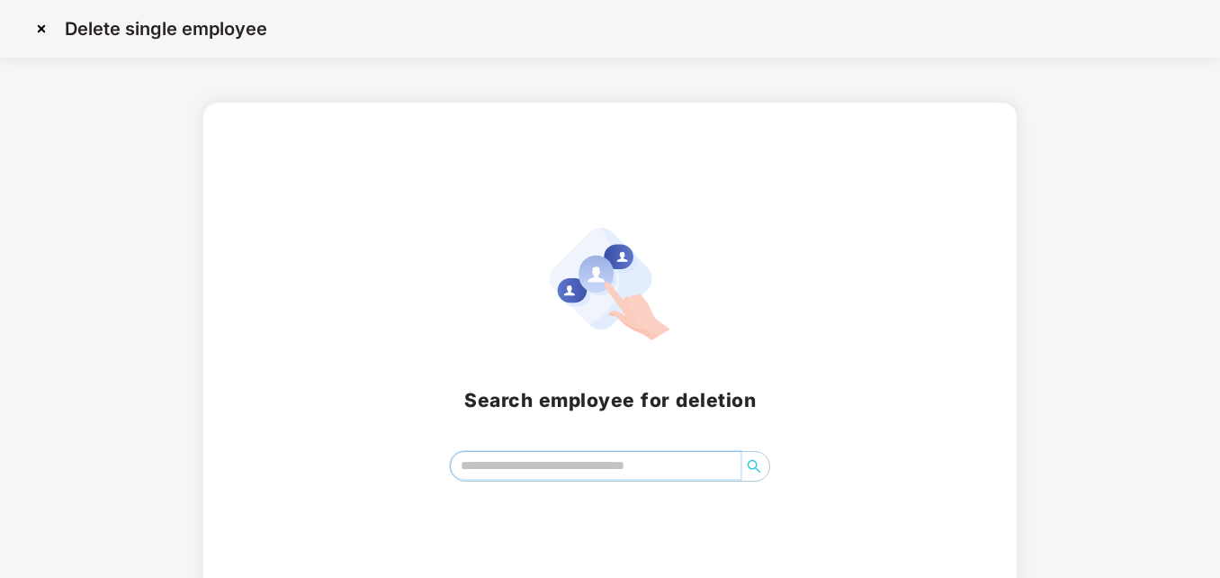
click at [621, 471] on input "search" at bounding box center [596, 465] width 291 height 27
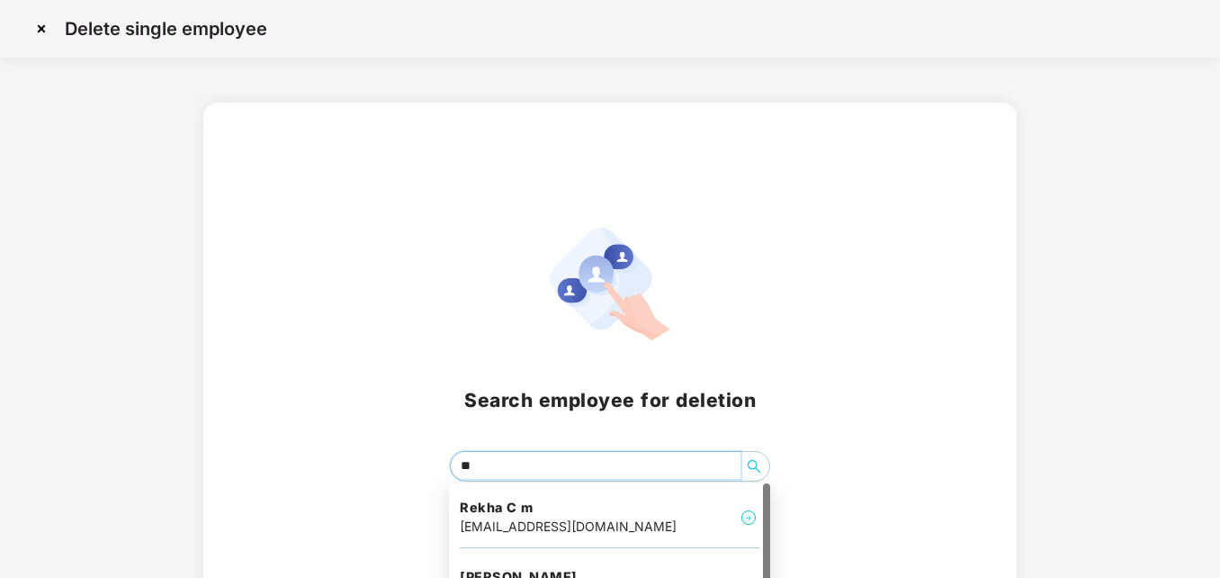
type input "*"
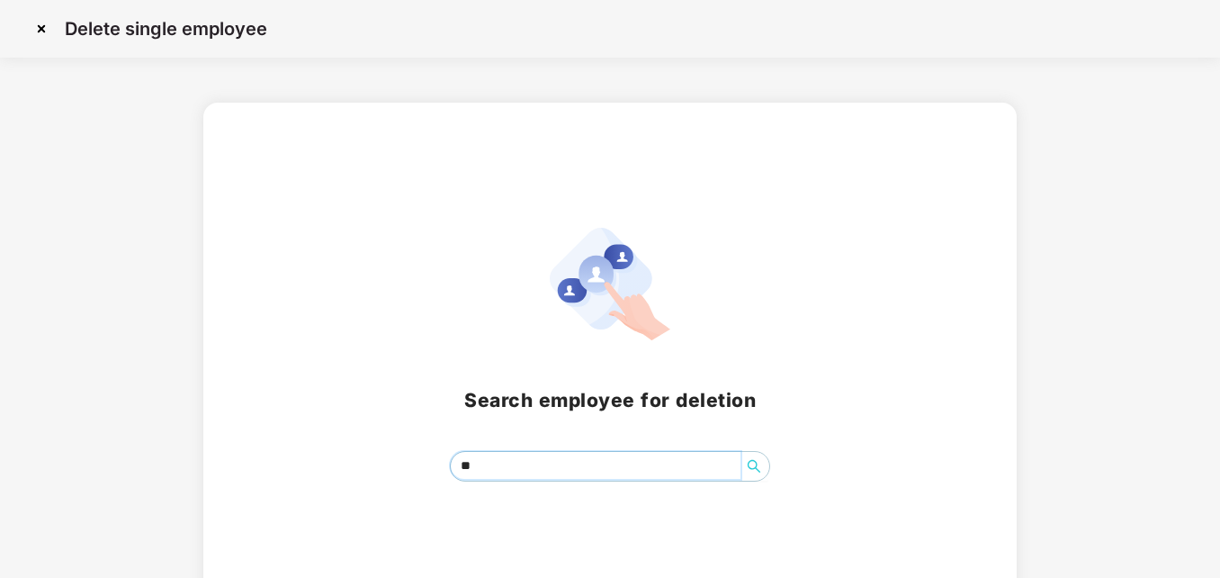
type input "*"
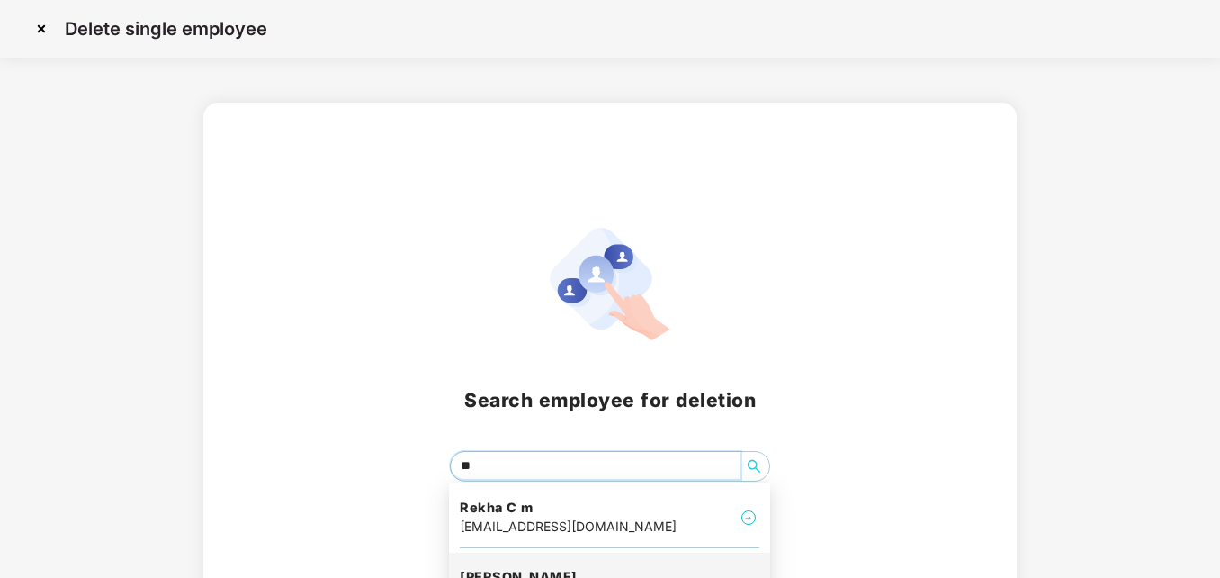
type input "*"
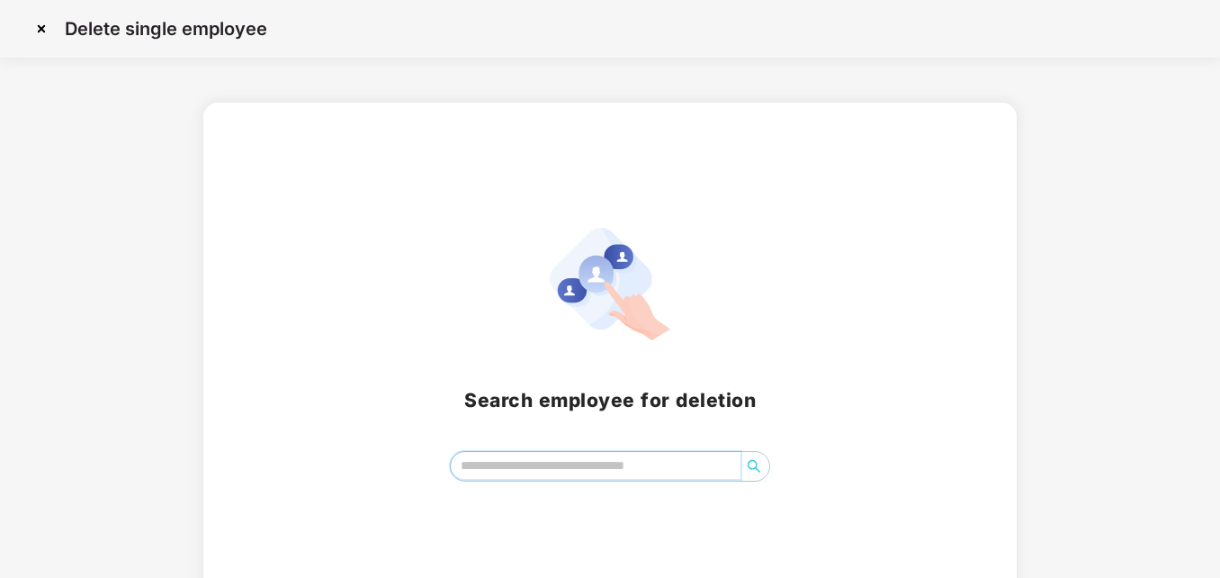
click at [530, 470] on input "search" at bounding box center [596, 465] width 291 height 27
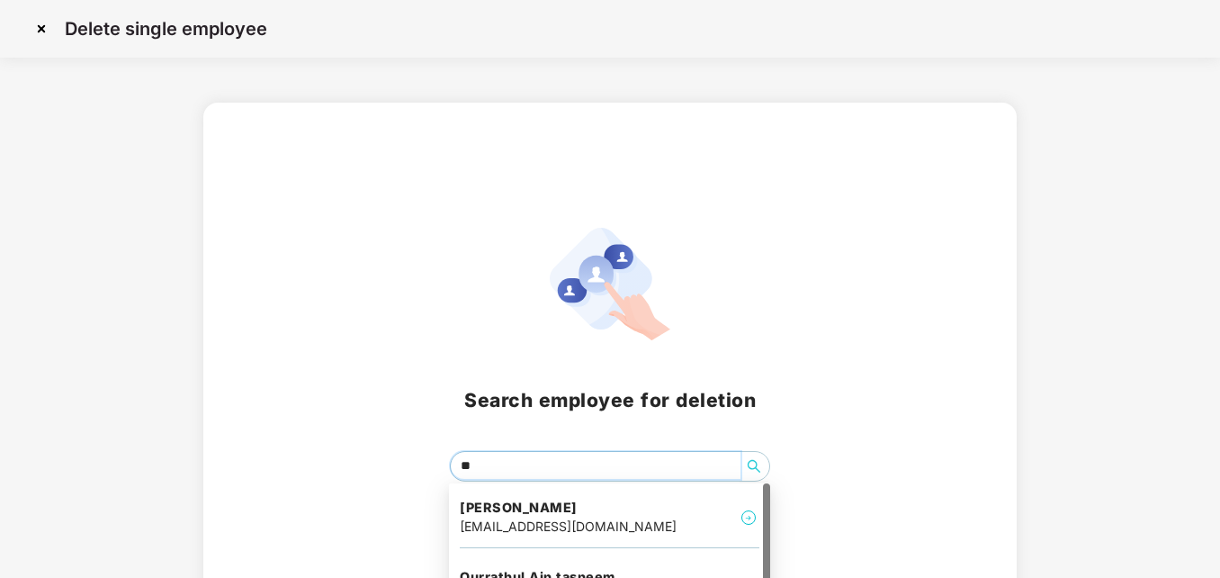
type input "*"
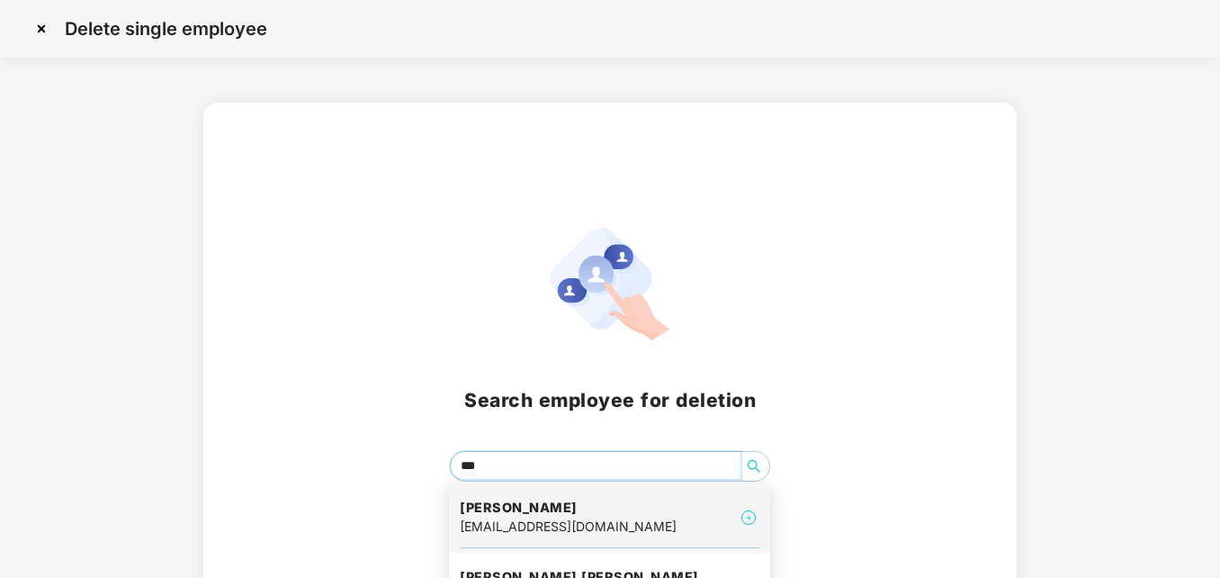
scroll to position [44, 0]
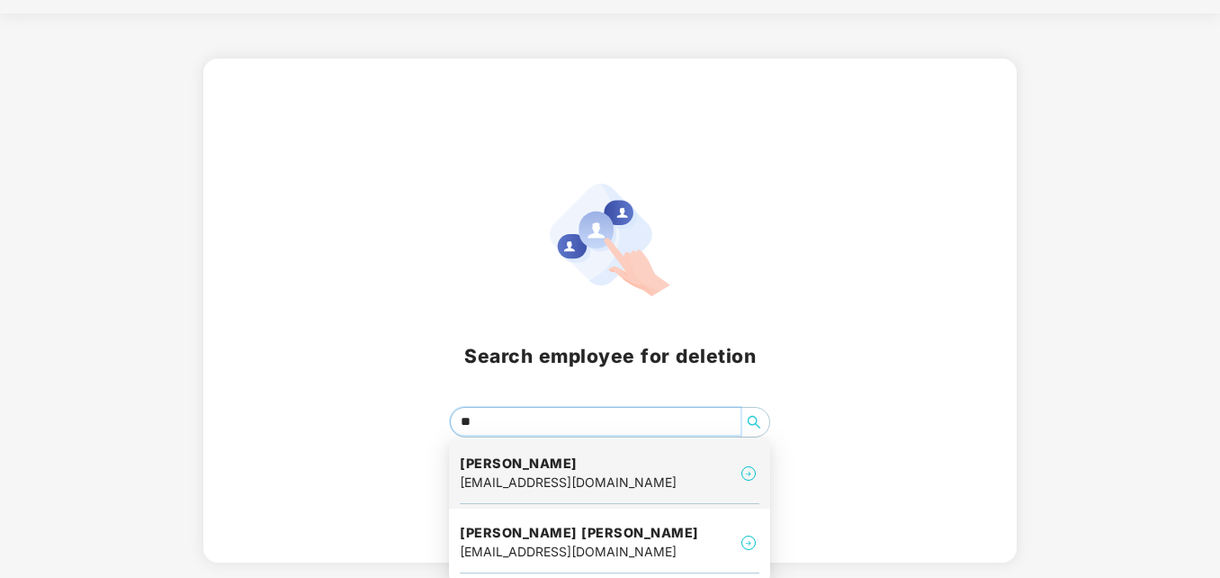
type input "*"
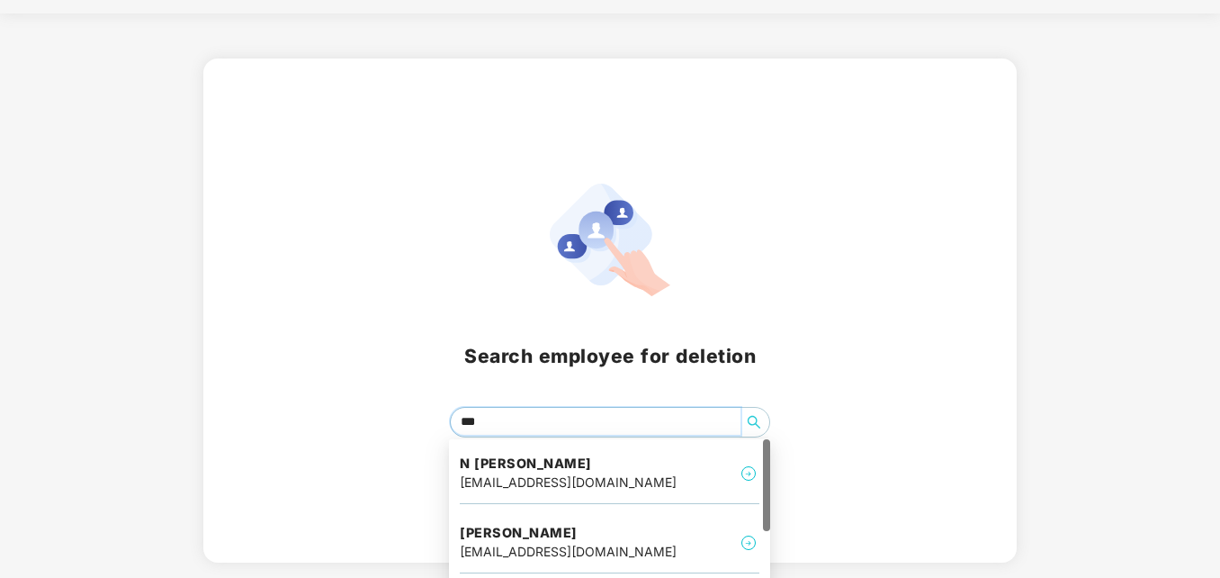
type input "****"
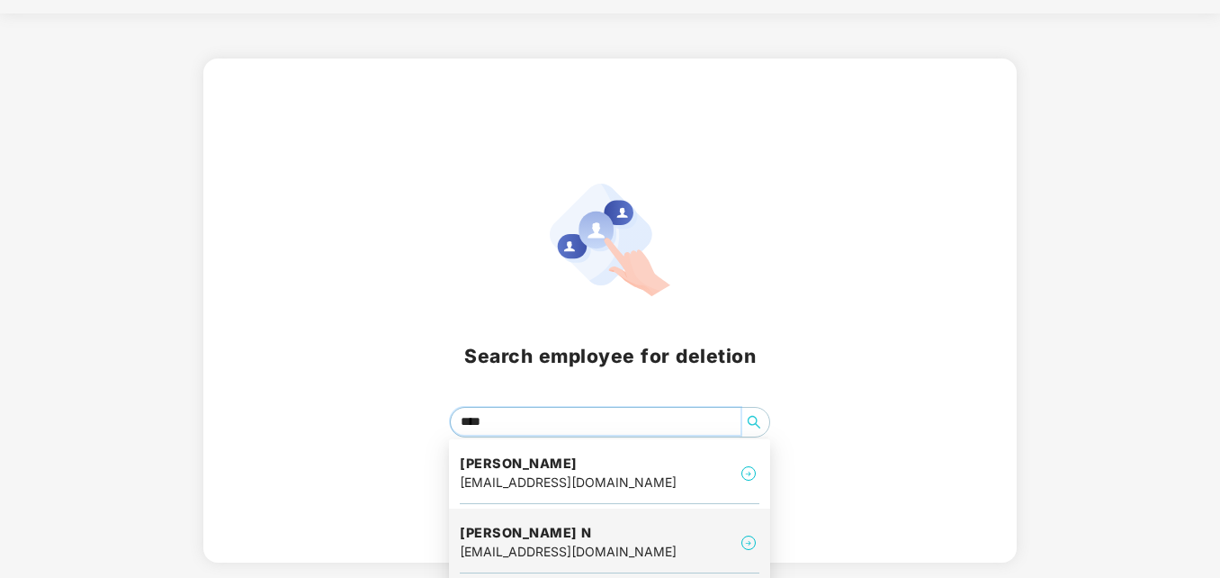
click at [577, 542] on div "[EMAIL_ADDRESS][DOMAIN_NAME]" at bounding box center [568, 552] width 217 height 20
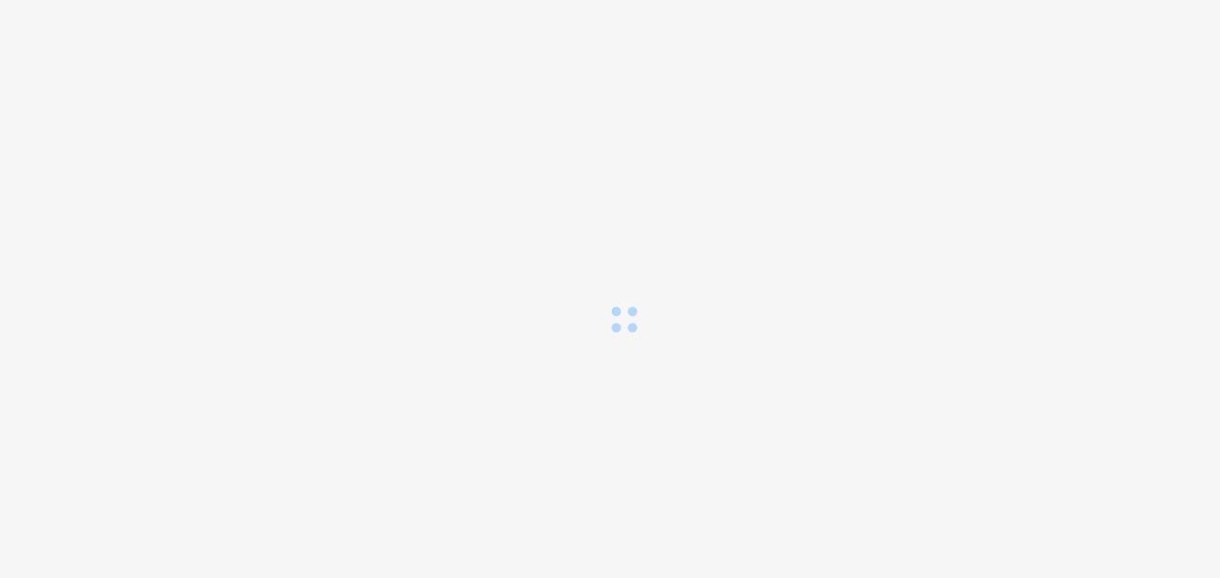
scroll to position [0, 0]
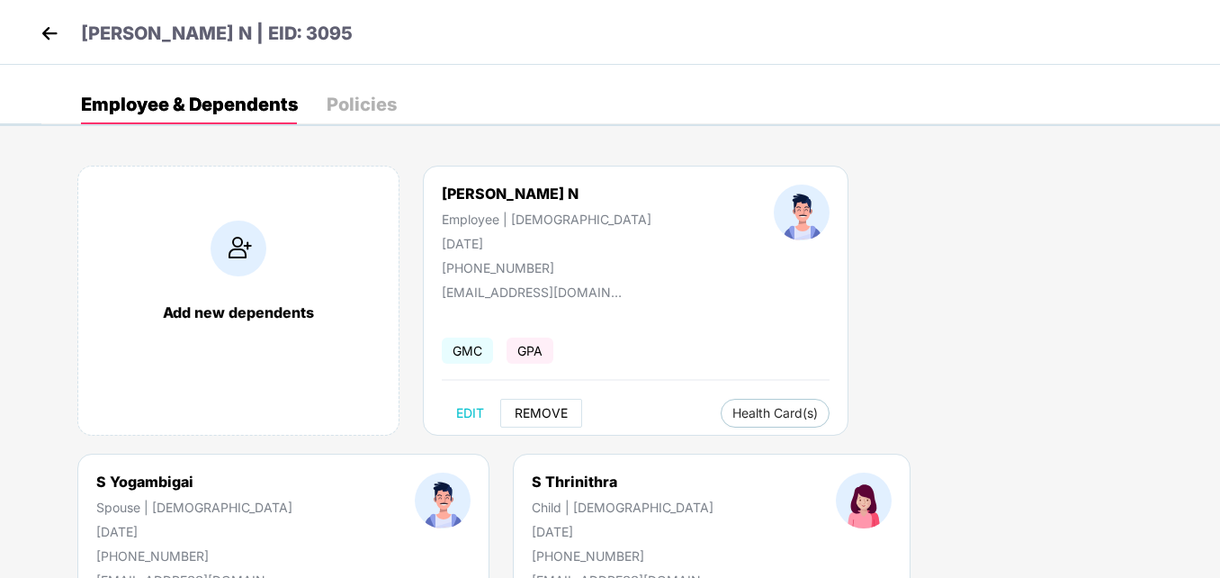
click at [545, 418] on span "REMOVE" at bounding box center [541, 413] width 53 height 14
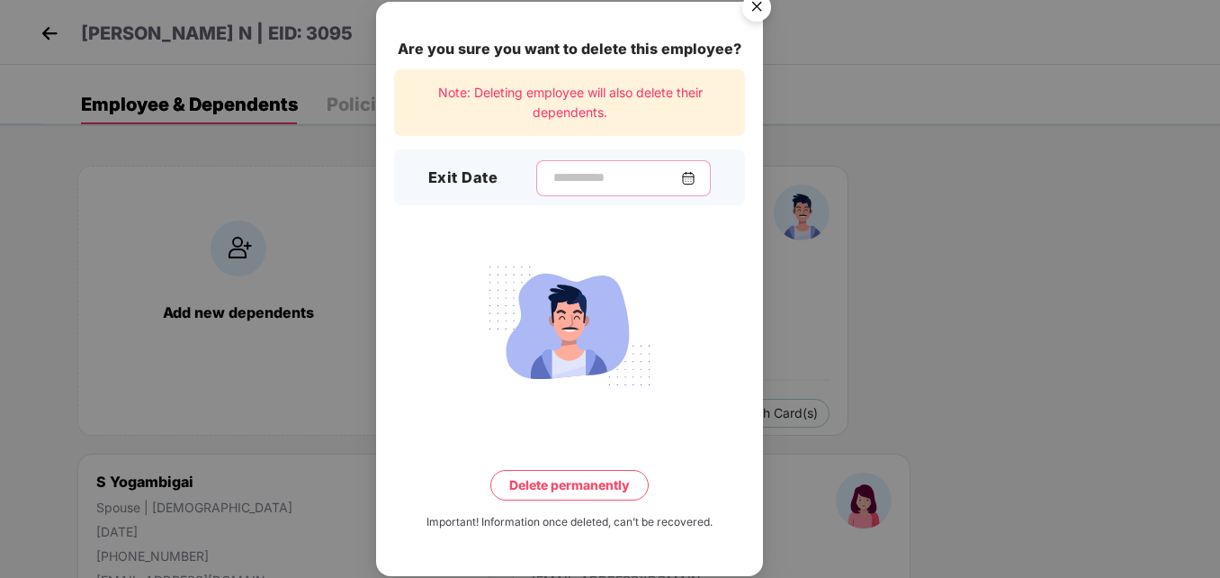
click at [627, 180] on input at bounding box center [617, 177] width 130 height 19
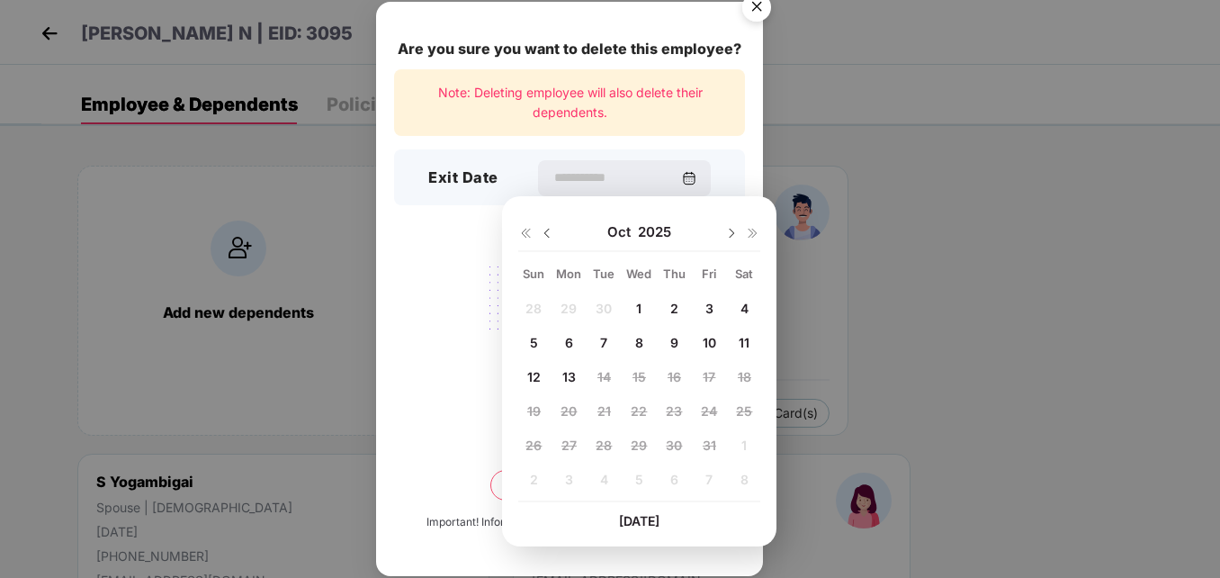
click at [757, 4] on img "Close" at bounding box center [757, 10] width 50 height 50
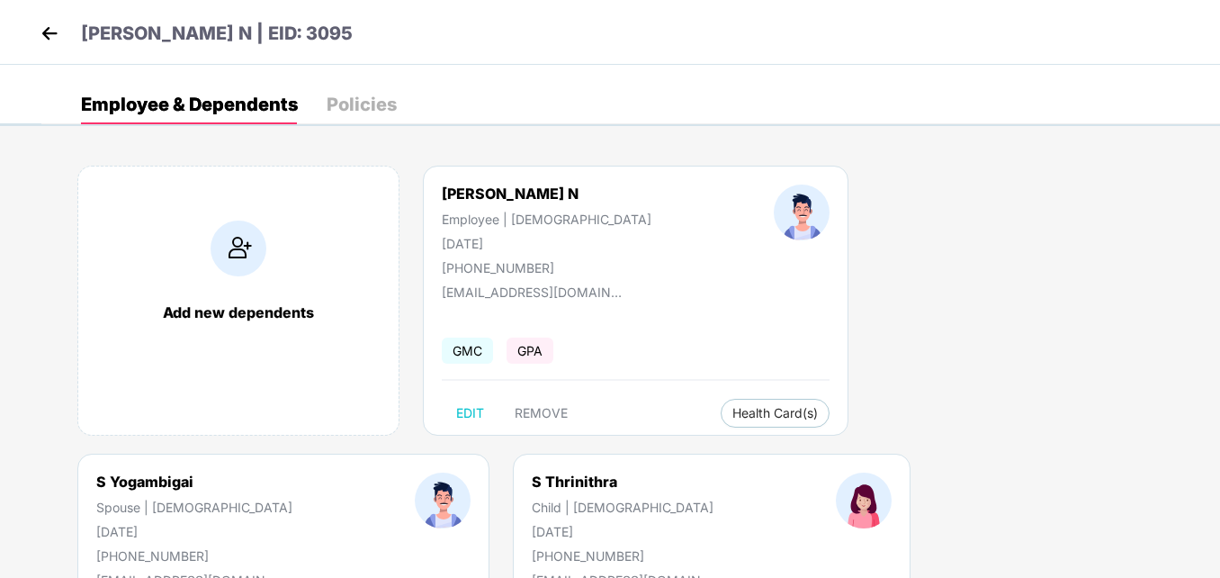
click at [51, 36] on img at bounding box center [49, 33] width 27 height 27
